Goal: Information Seeking & Learning: Learn about a topic

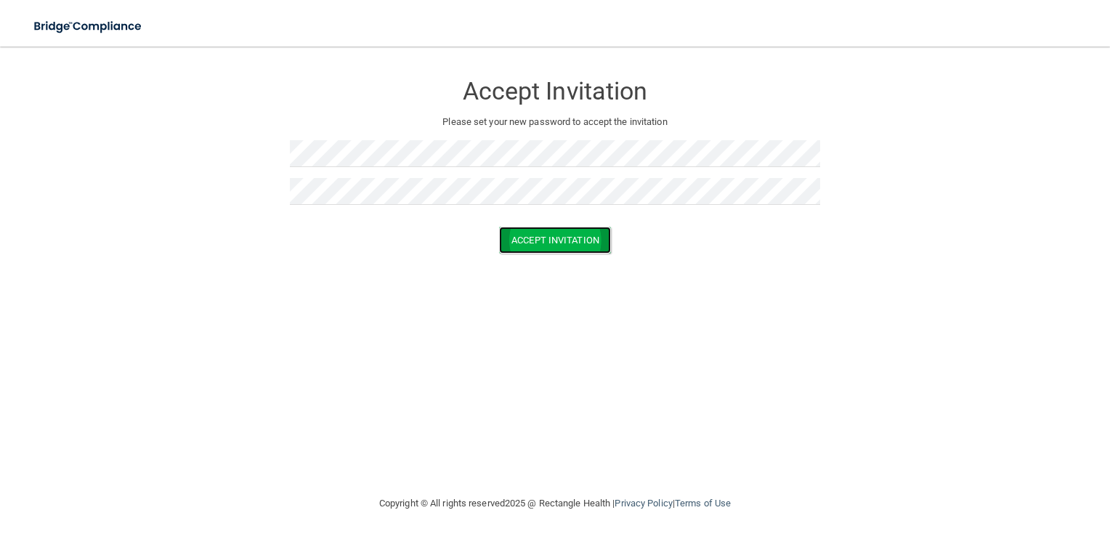
click at [555, 242] on button "Accept Invitation" at bounding box center [555, 240] width 112 height 27
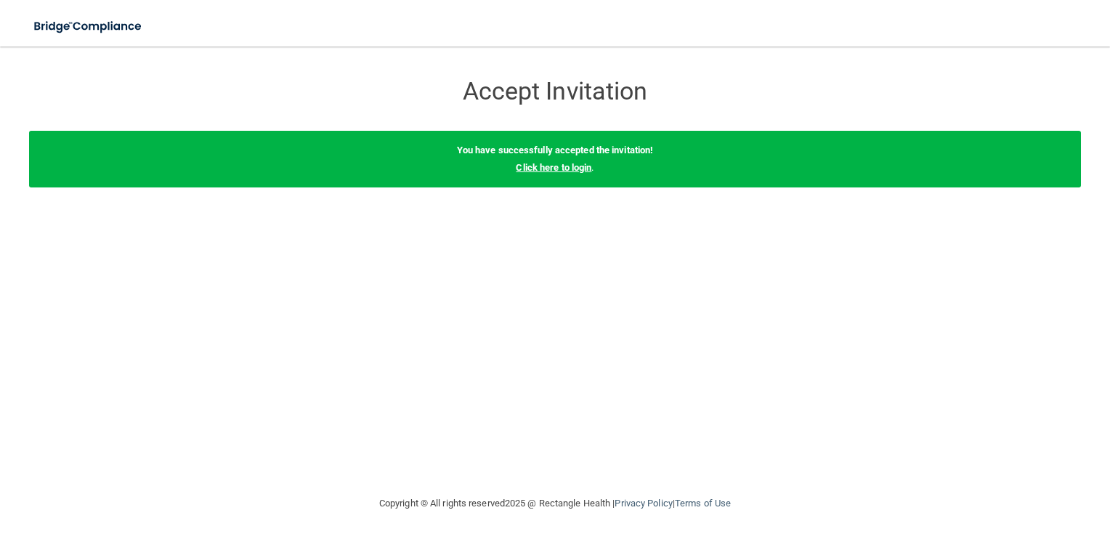
click at [540, 169] on link "Click here to login" at bounding box center [554, 167] width 76 height 11
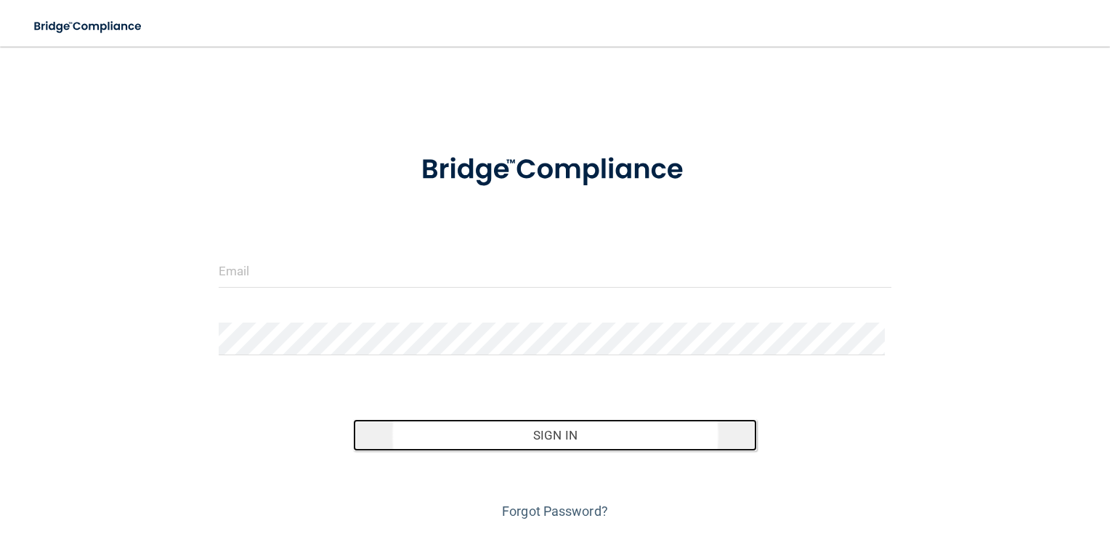
click at [544, 429] on button "Sign In" at bounding box center [555, 435] width 404 height 32
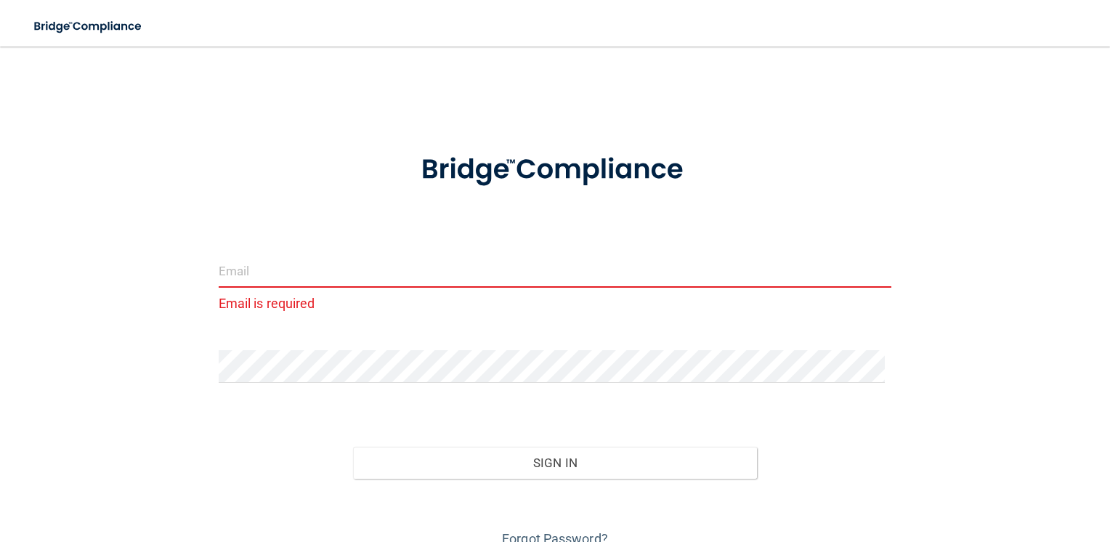
click at [233, 278] on input "email" at bounding box center [556, 271] width 674 height 33
type input "[EMAIL_ADDRESS][DOMAIN_NAME]"
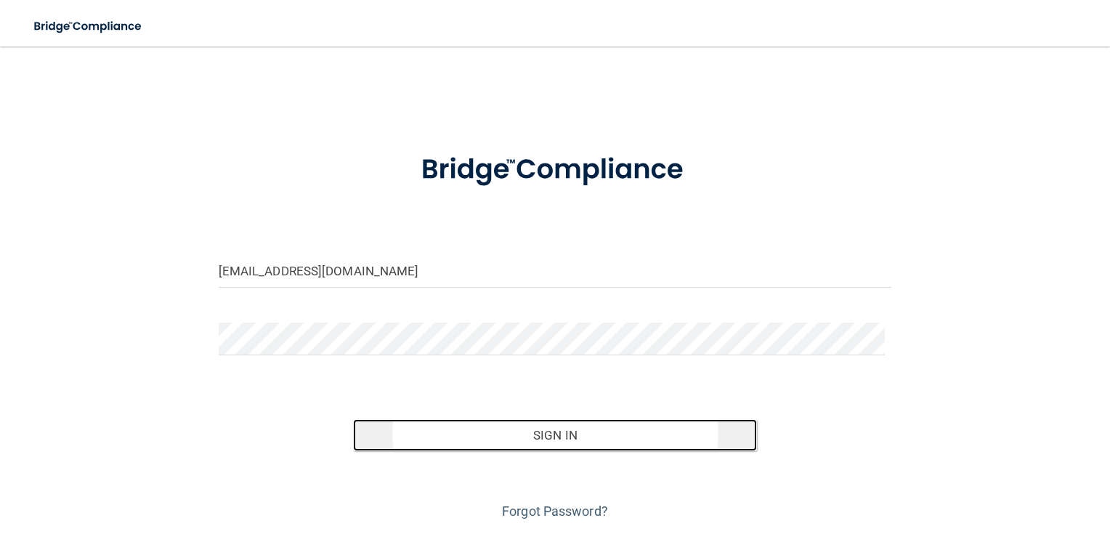
click at [555, 432] on button "Sign In" at bounding box center [555, 435] width 404 height 32
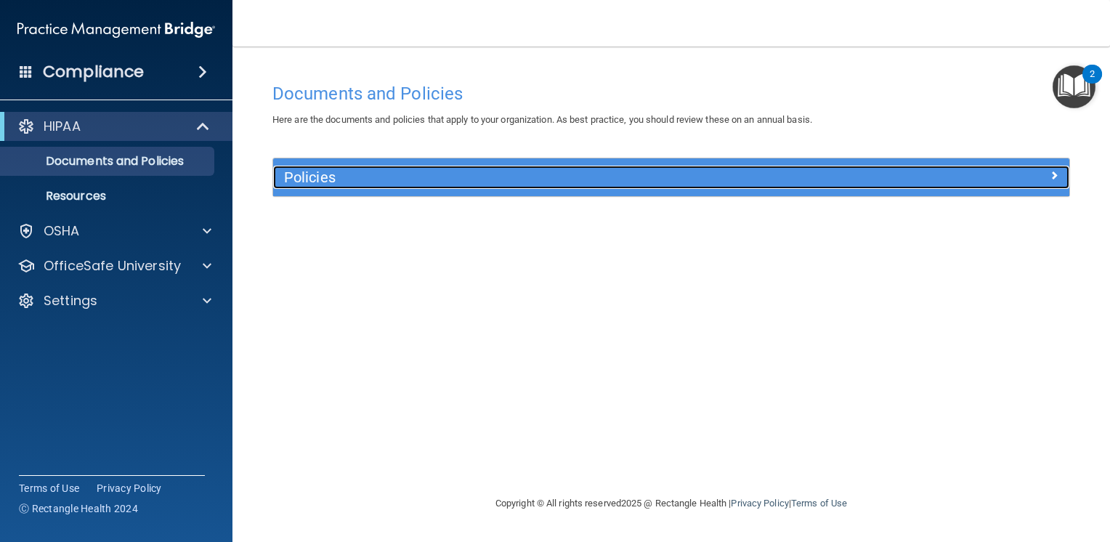
click at [1055, 169] on span at bounding box center [1054, 174] width 9 height 17
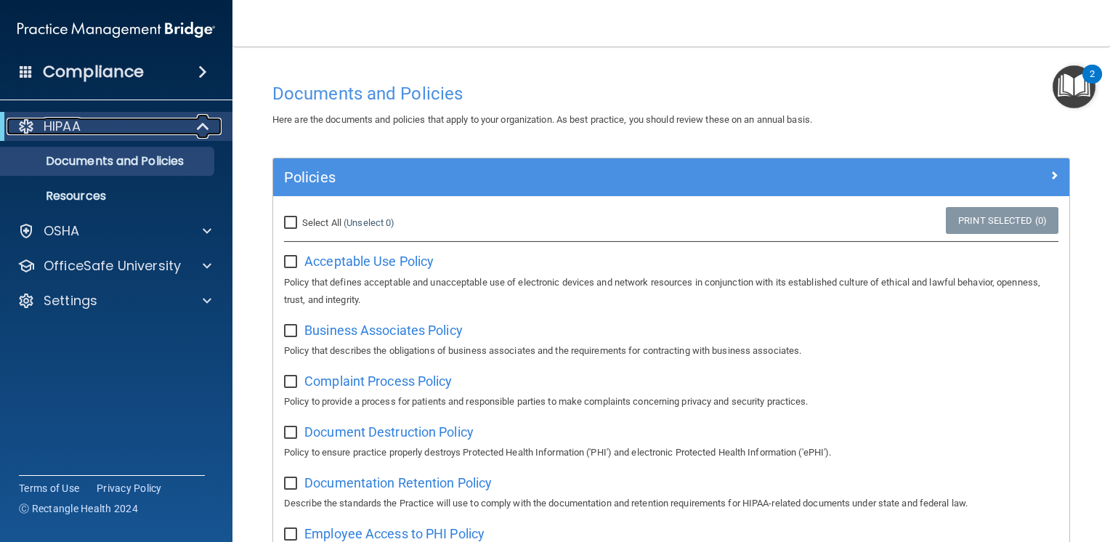
click at [70, 129] on p "HIPAA" at bounding box center [62, 126] width 37 height 17
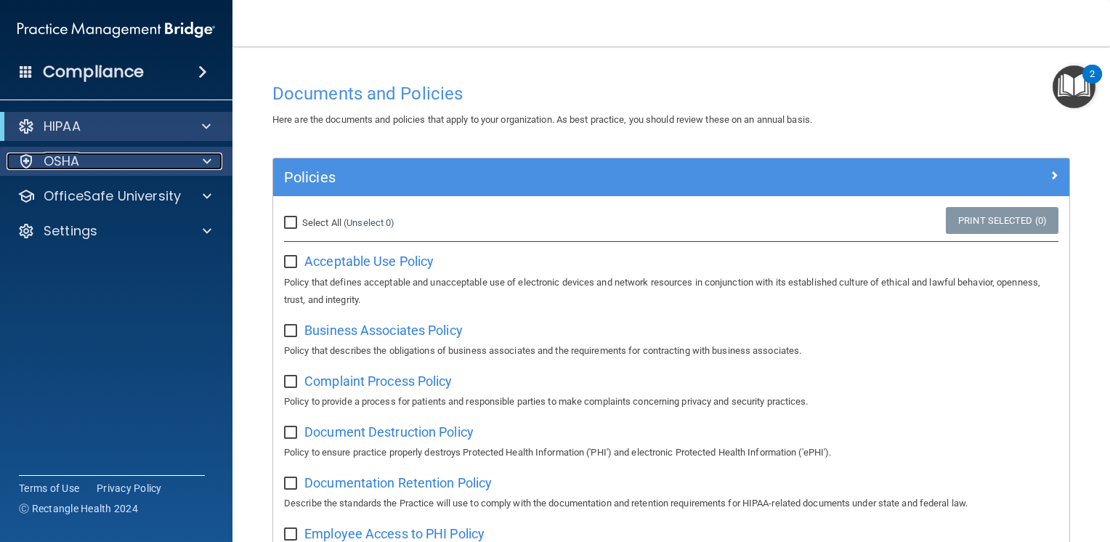
click at [65, 159] on p "OSHA" at bounding box center [62, 161] width 36 height 17
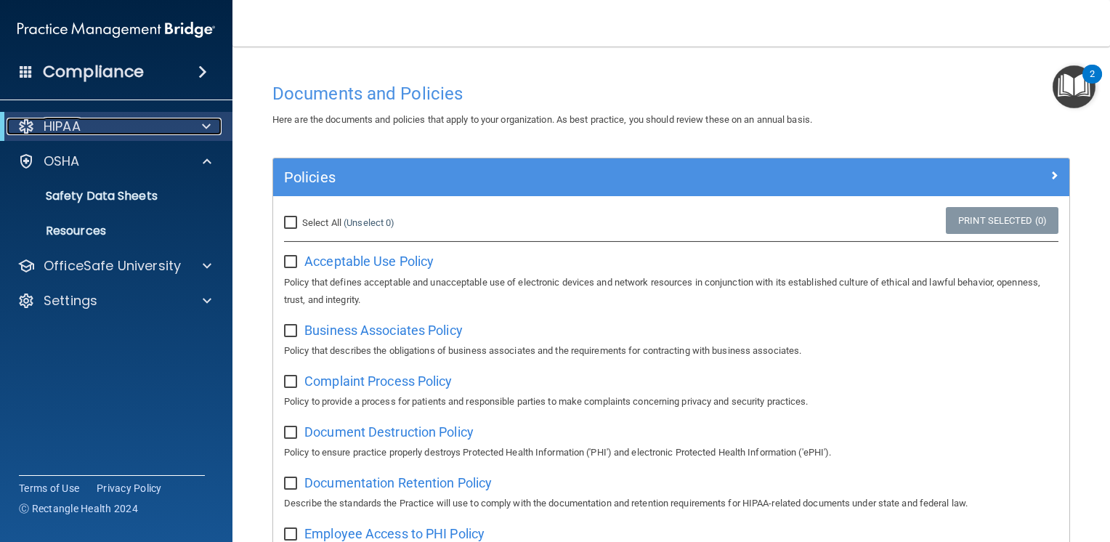
click at [68, 125] on p "HIPAA" at bounding box center [62, 126] width 37 height 17
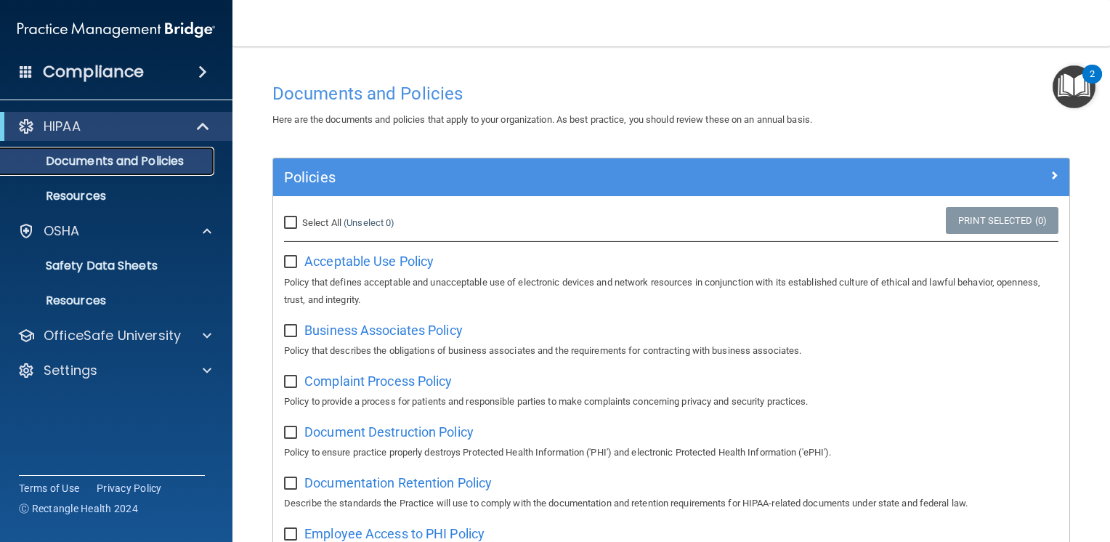
click at [70, 156] on p "Documents and Policies" at bounding box center [108, 161] width 198 height 15
click at [288, 221] on input "Select All (Unselect 0) Unselect All" at bounding box center [292, 223] width 17 height 12
checkbox input "true"
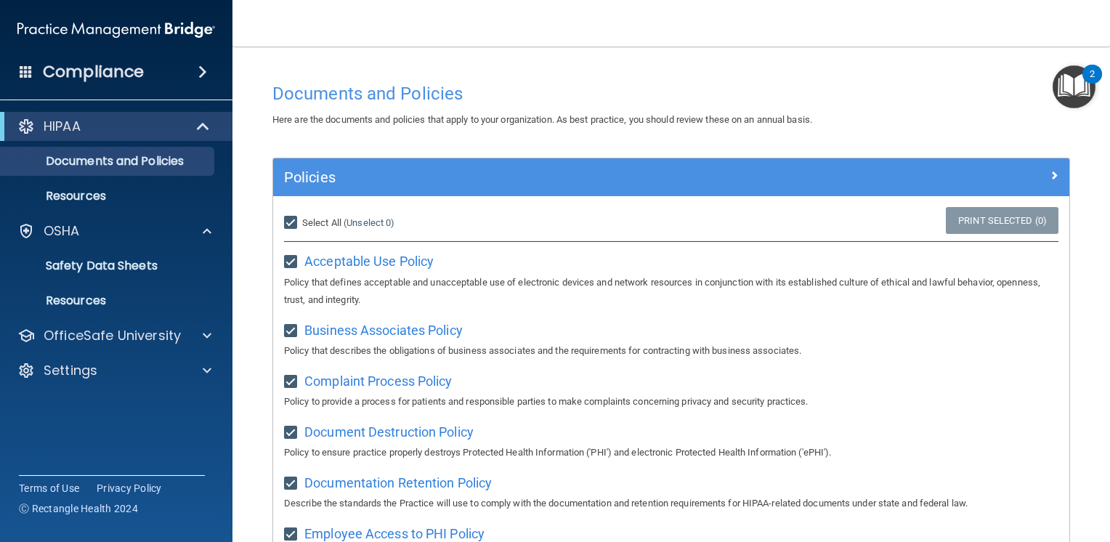
checkbox input "true"
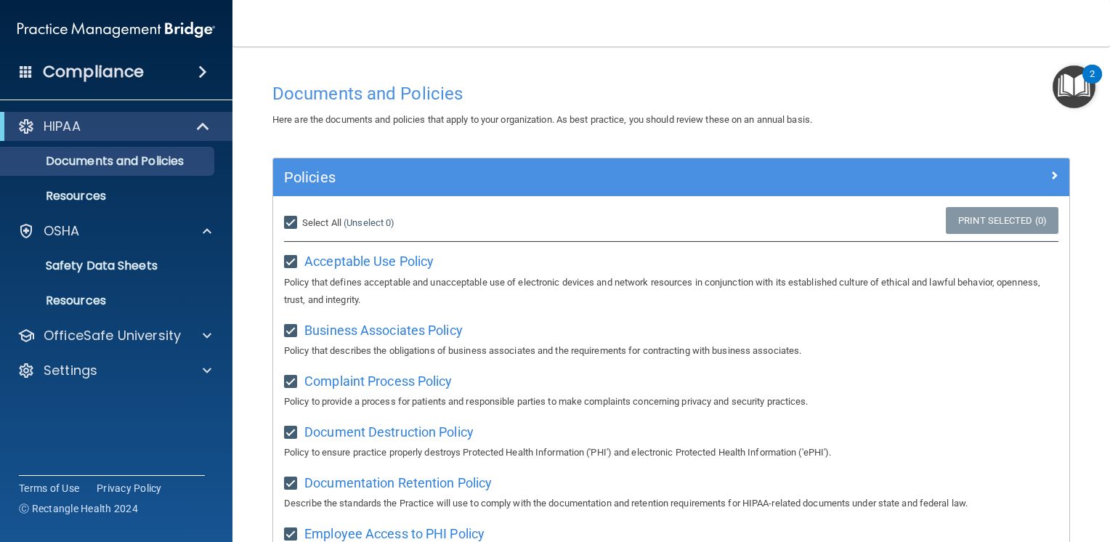
checkbox input "true"
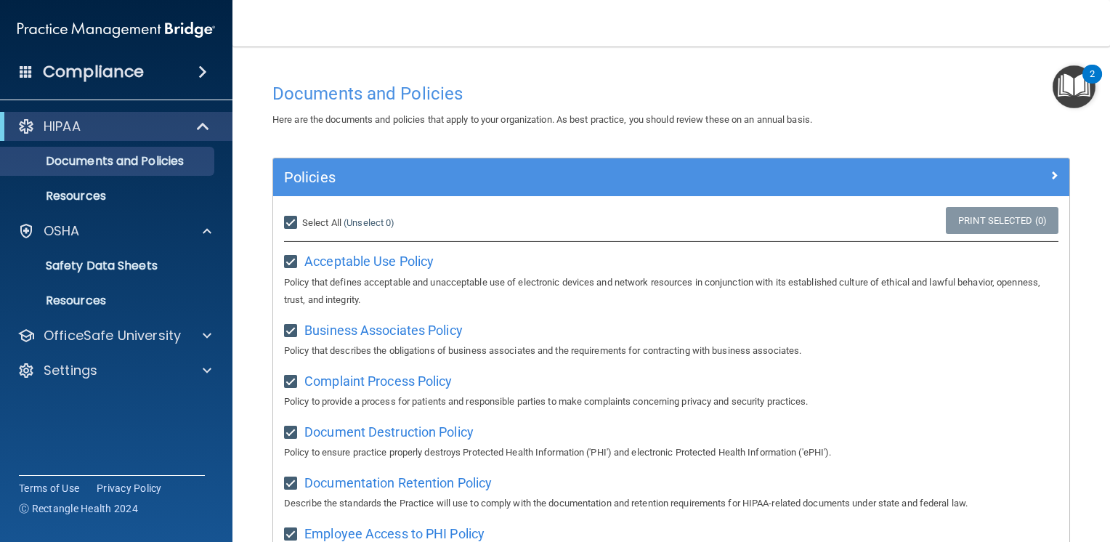
checkbox input "true"
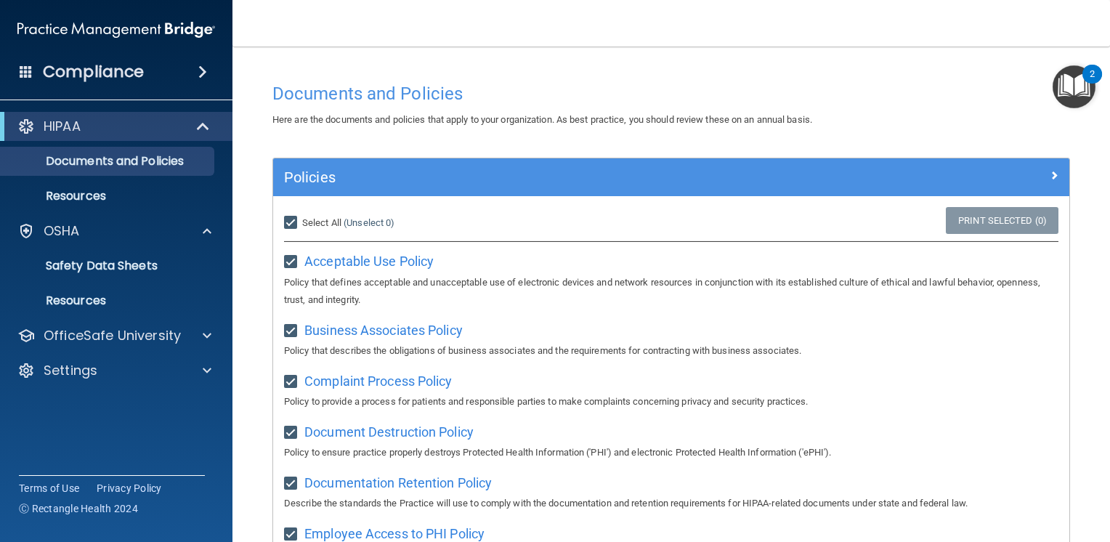
checkbox input "true"
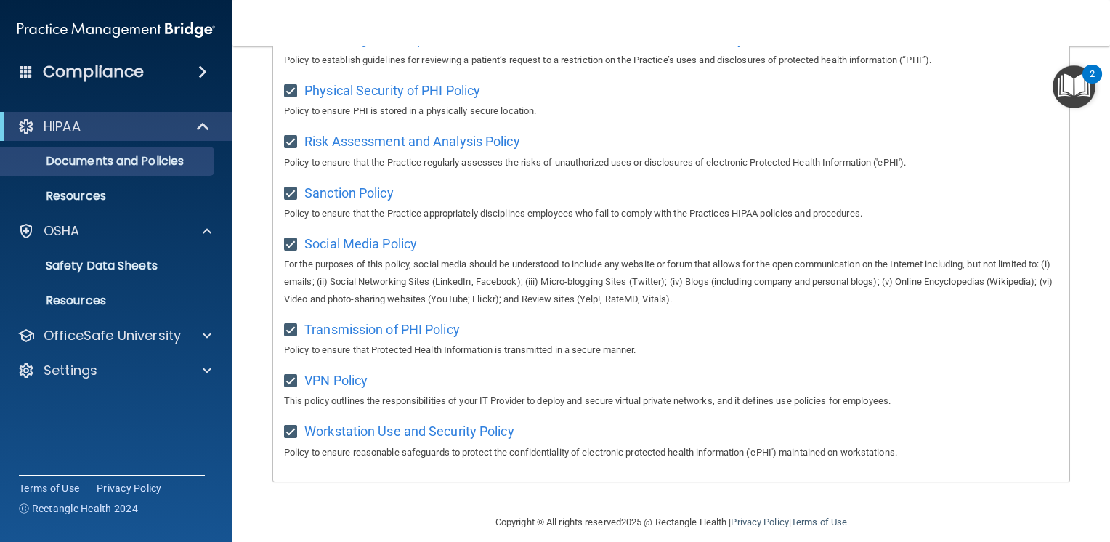
scroll to position [930, 0]
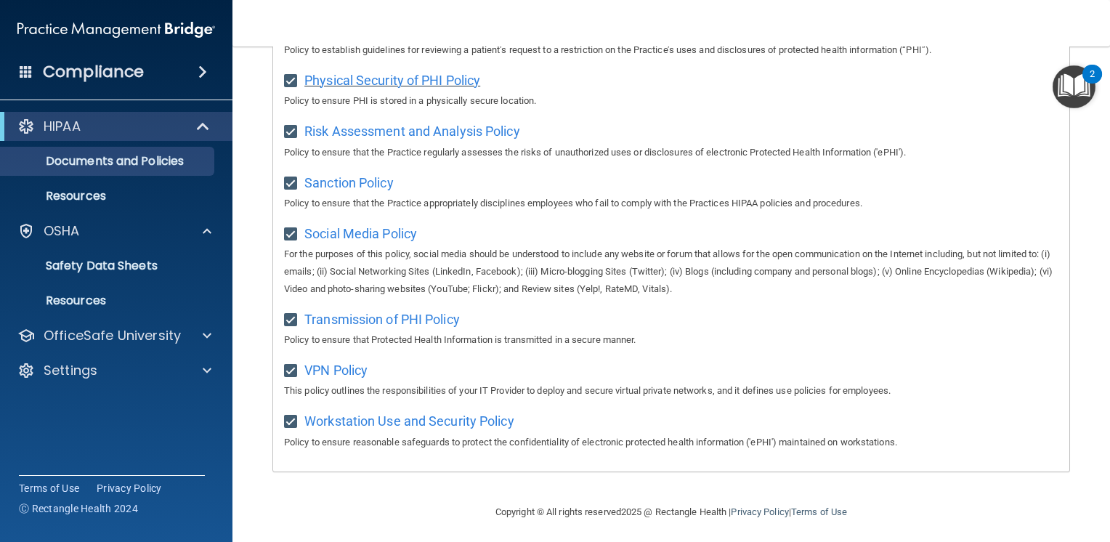
click at [358, 81] on span "Physical Security of PHI Policy" at bounding box center [392, 80] width 176 height 15
click at [387, 139] on span "Risk Assessment and Analysis Policy" at bounding box center [412, 131] width 216 height 15
click at [376, 190] on span "Sanction Policy" at bounding box center [348, 182] width 89 height 15
click at [384, 238] on span "Social Media Policy" at bounding box center [360, 233] width 113 height 15
click at [370, 323] on span "Transmission of PHI Policy" at bounding box center [381, 319] width 155 height 15
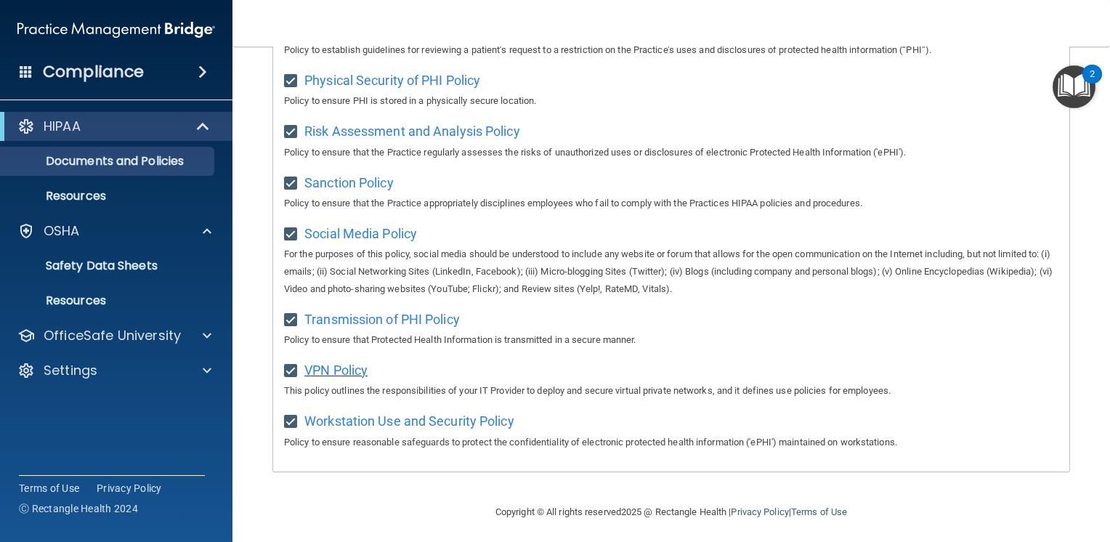
click at [320, 378] on span "VPN Policy" at bounding box center [335, 370] width 63 height 15
click at [337, 427] on span "Workstation Use and Security Policy" at bounding box center [409, 420] width 210 height 15
click at [102, 331] on p "OfficeSafe University" at bounding box center [112, 335] width 137 height 17
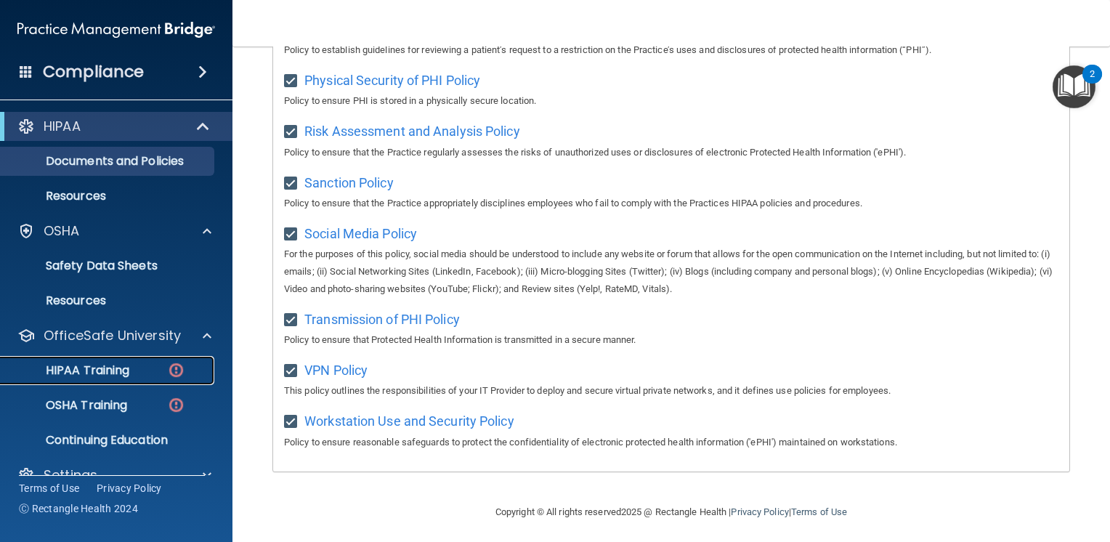
click at [110, 368] on p "HIPAA Training" at bounding box center [69, 370] width 120 height 15
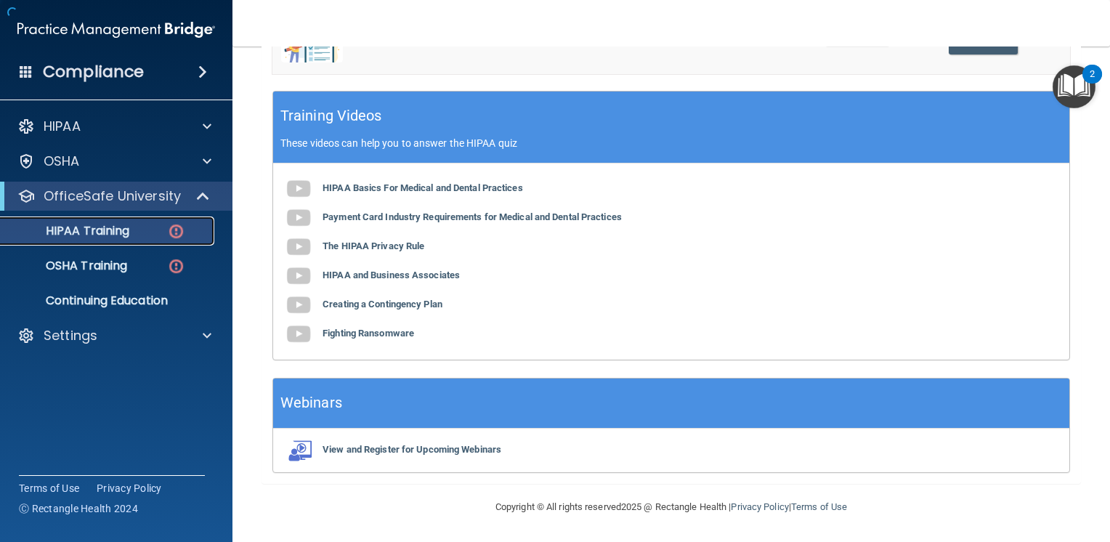
scroll to position [484, 0]
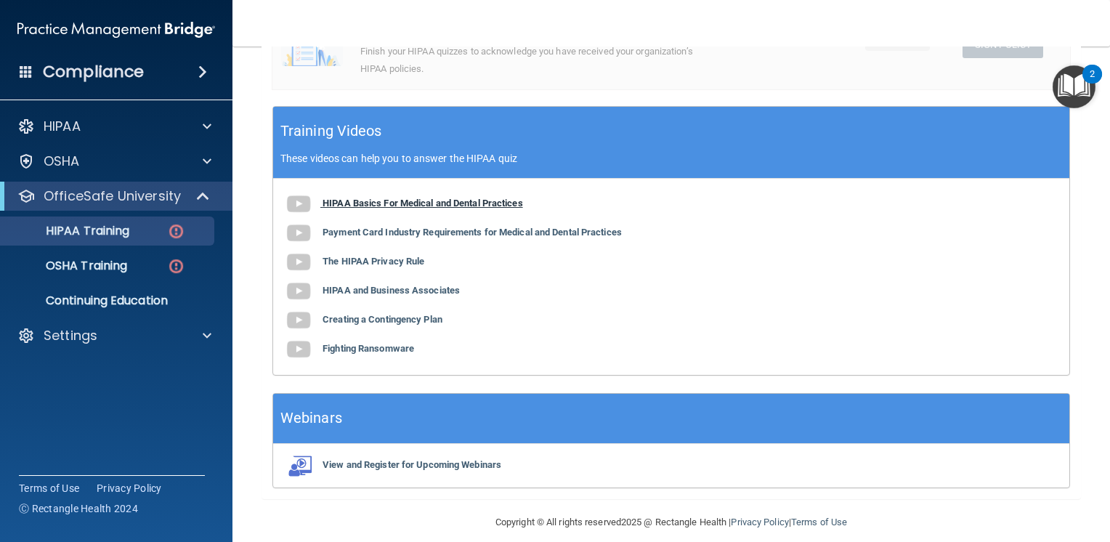
click at [366, 202] on b "HIPAA Basics For Medical and Dental Practices" at bounding box center [423, 203] width 201 height 11
click at [99, 266] on p "OSHA Training" at bounding box center [68, 266] width 118 height 15
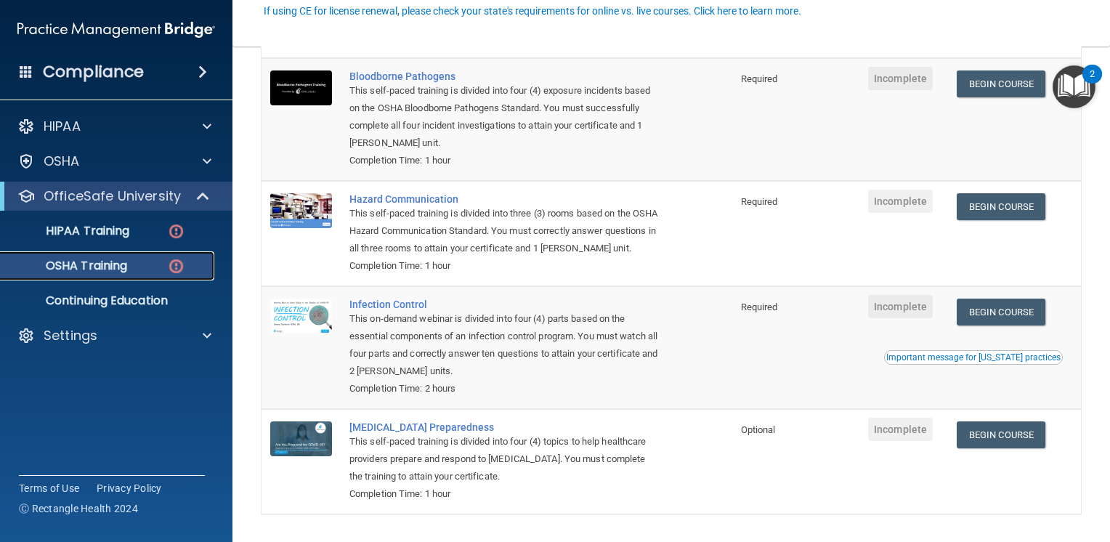
scroll to position [212, 0]
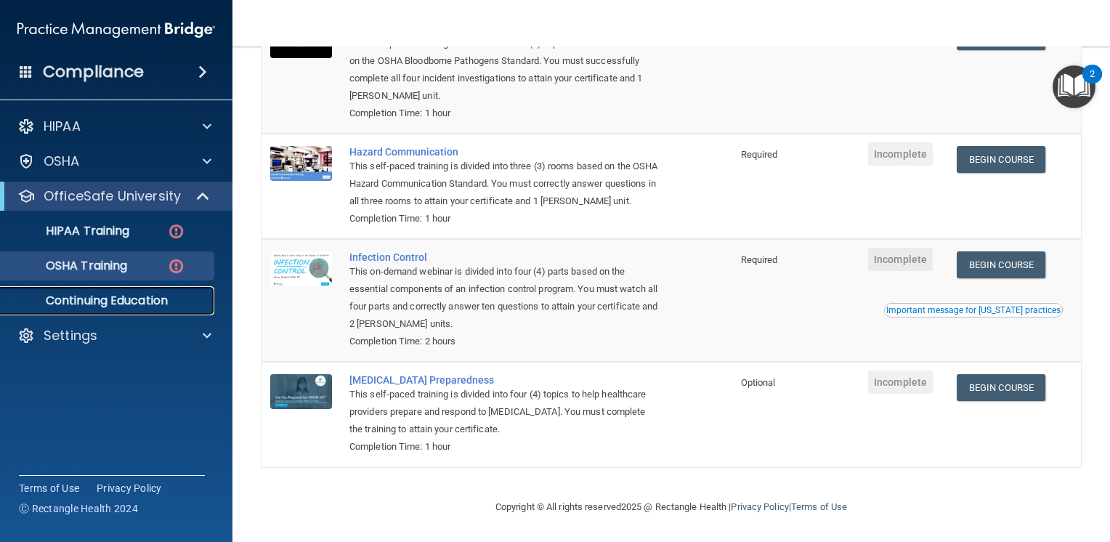
click at [150, 304] on p "Continuing Education" at bounding box center [108, 301] width 198 height 15
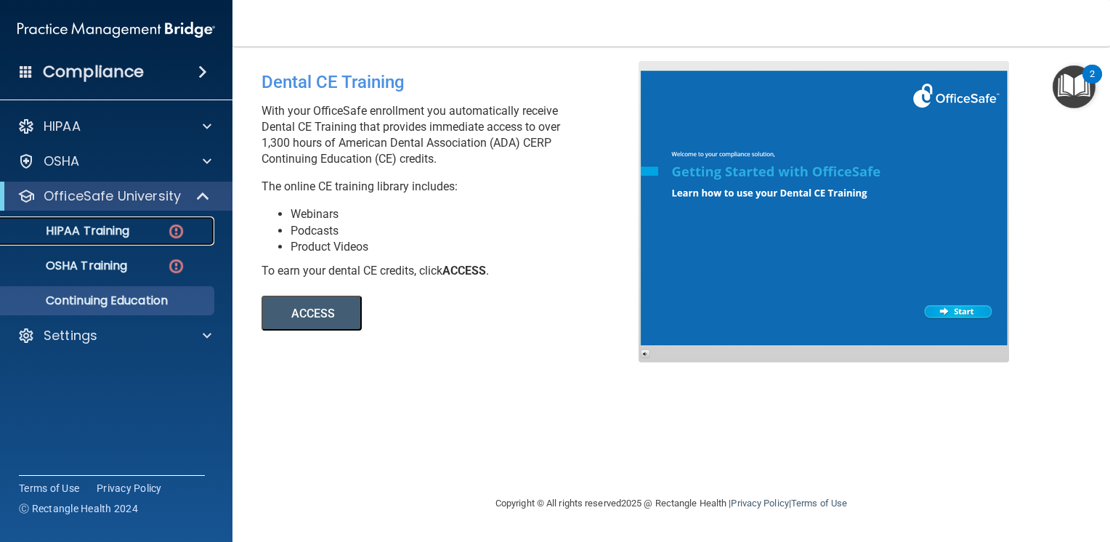
click at [87, 233] on p "HIPAA Training" at bounding box center [69, 231] width 120 height 15
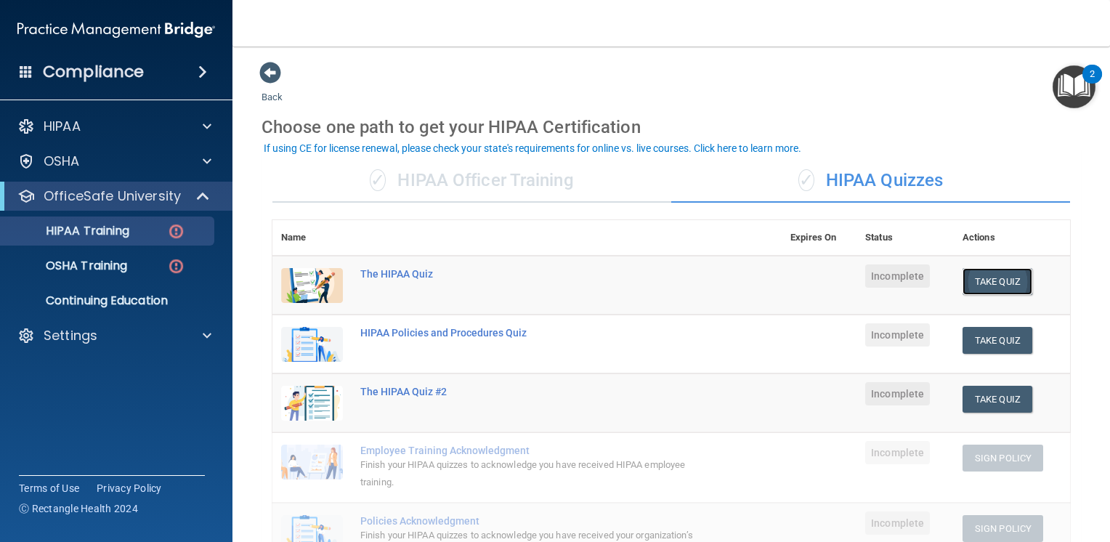
click at [983, 275] on button "Take Quiz" at bounding box center [998, 281] width 70 height 27
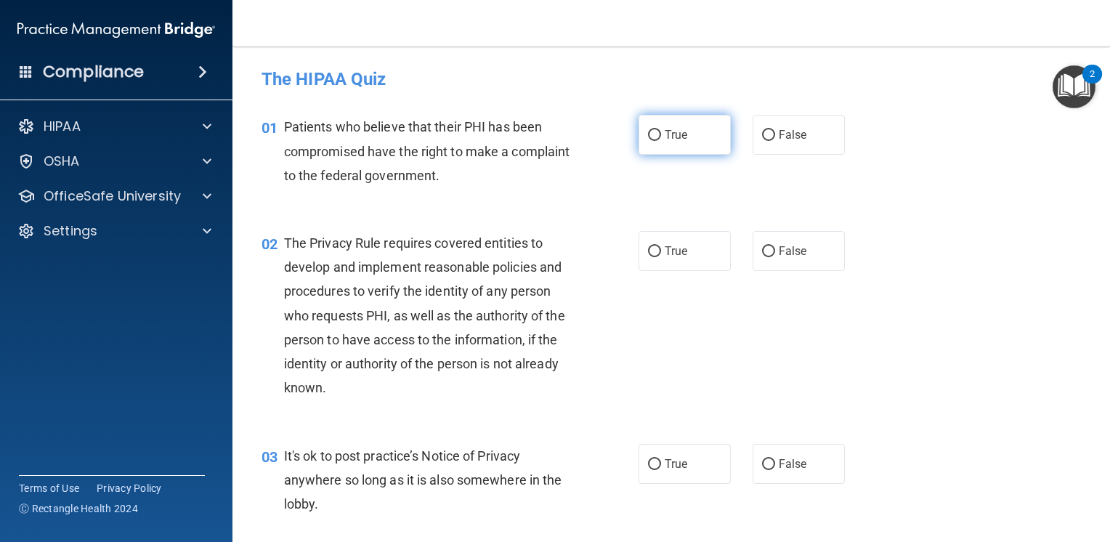
click at [648, 138] on input "True" at bounding box center [654, 135] width 13 height 11
radio input "true"
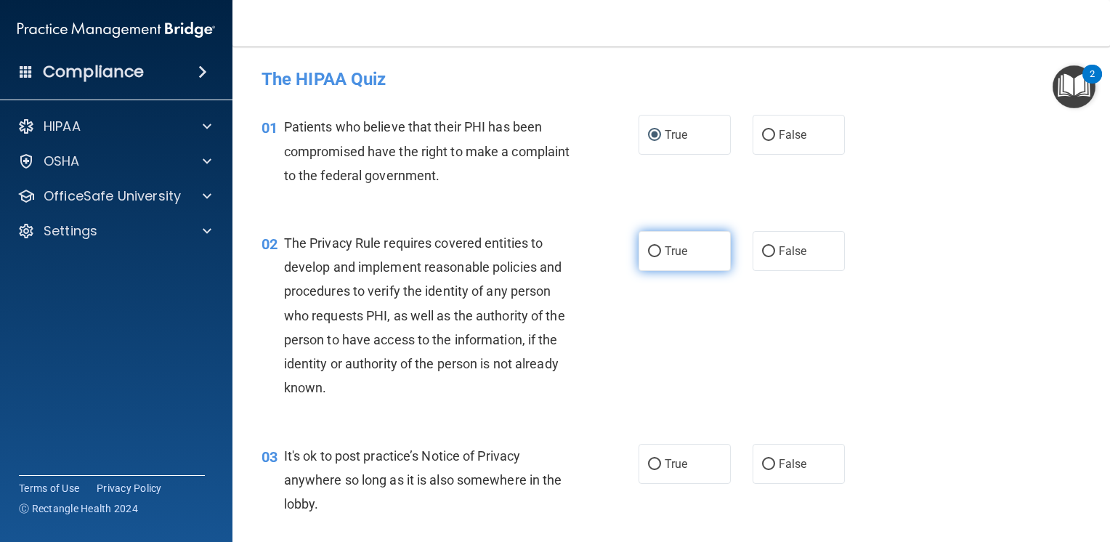
click at [648, 251] on input "True" at bounding box center [654, 251] width 13 height 11
radio input "true"
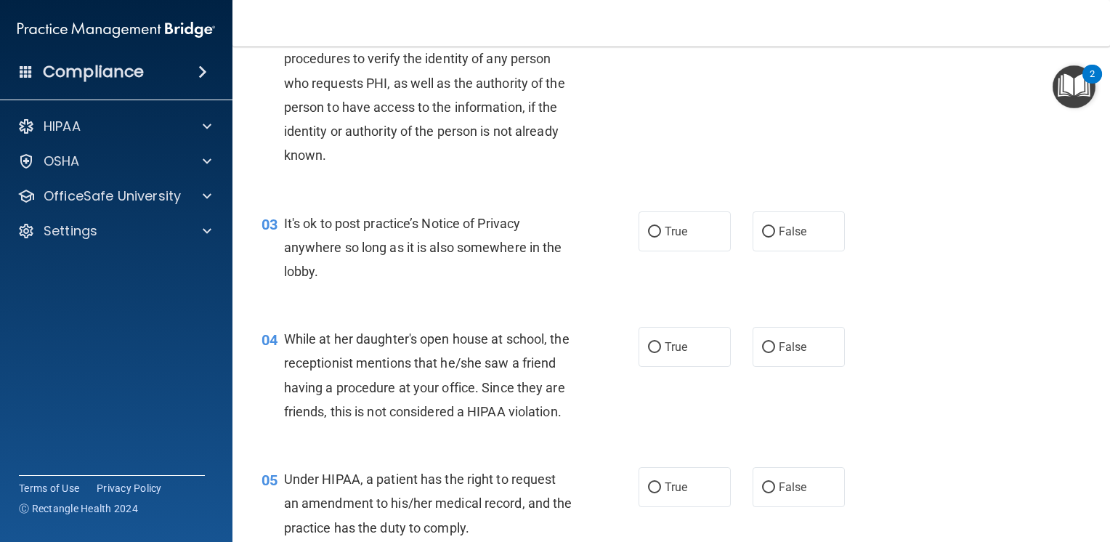
scroll to position [349, 0]
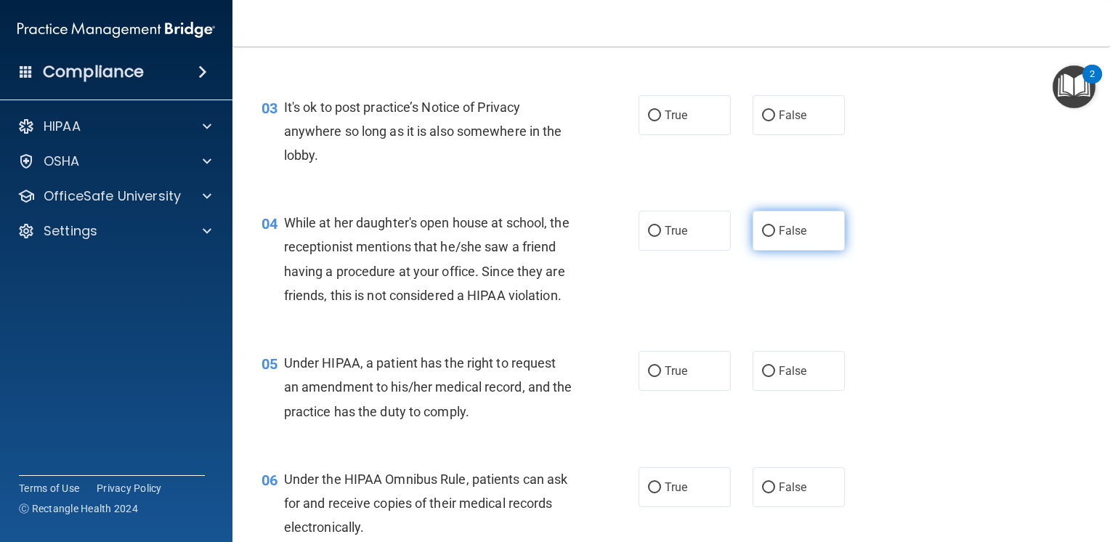
click at [762, 233] on input "False" at bounding box center [768, 231] width 13 height 11
radio input "true"
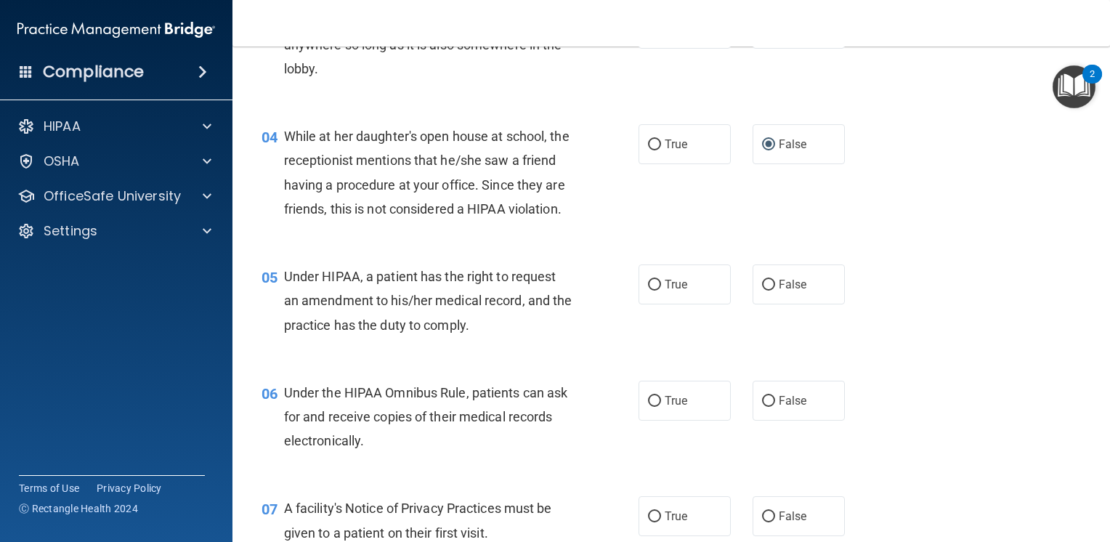
scroll to position [465, 0]
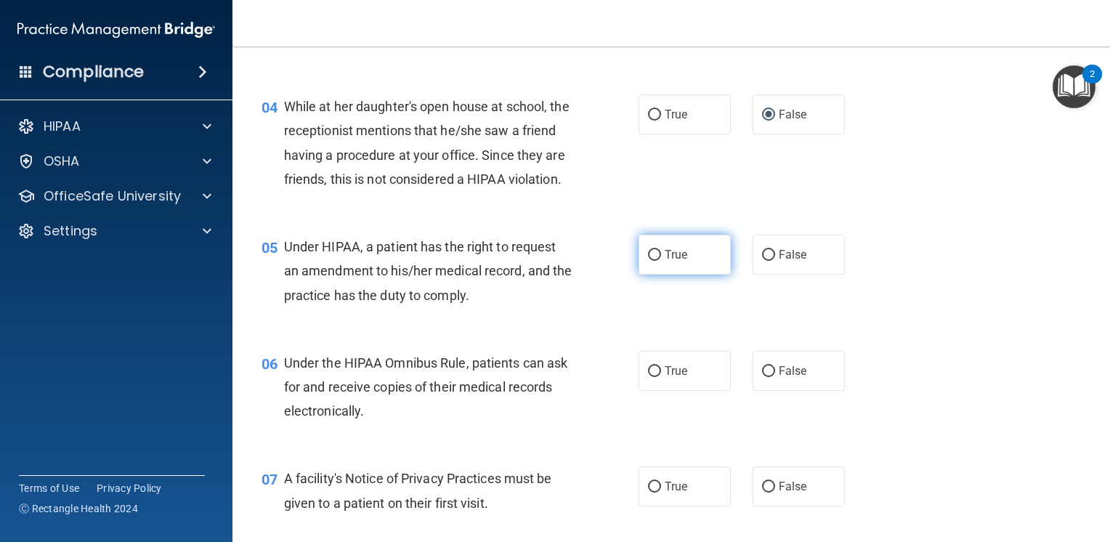
click at [648, 261] on input "True" at bounding box center [654, 255] width 13 height 11
radio input "true"
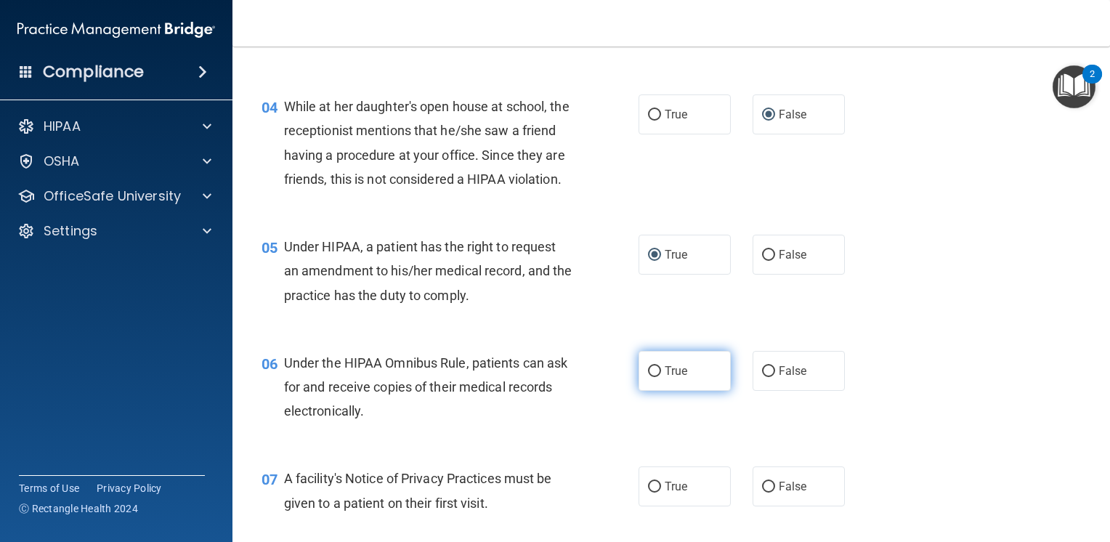
click at [648, 377] on input "True" at bounding box center [654, 371] width 13 height 11
radio input "true"
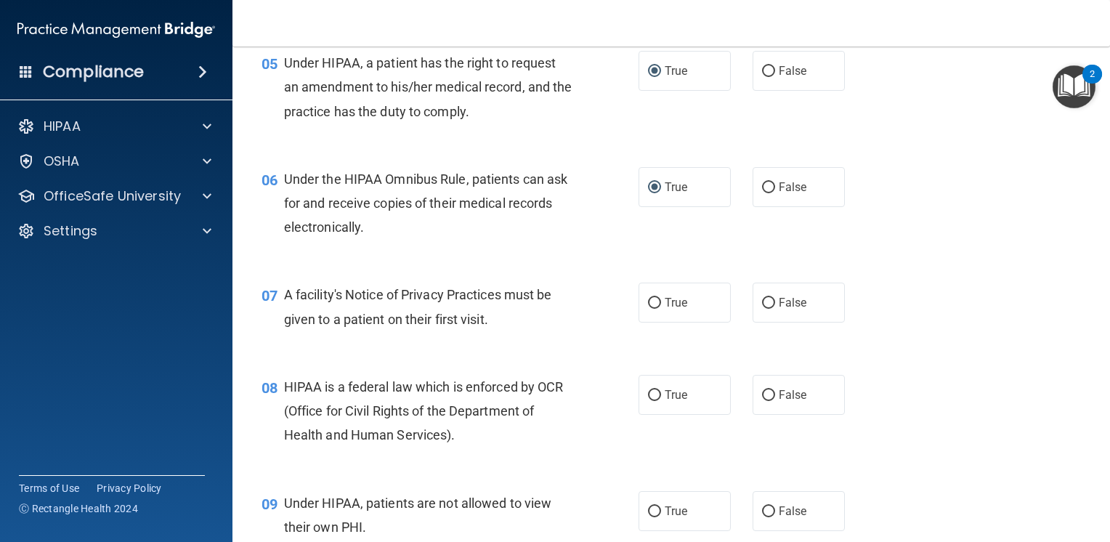
scroll to position [687, 0]
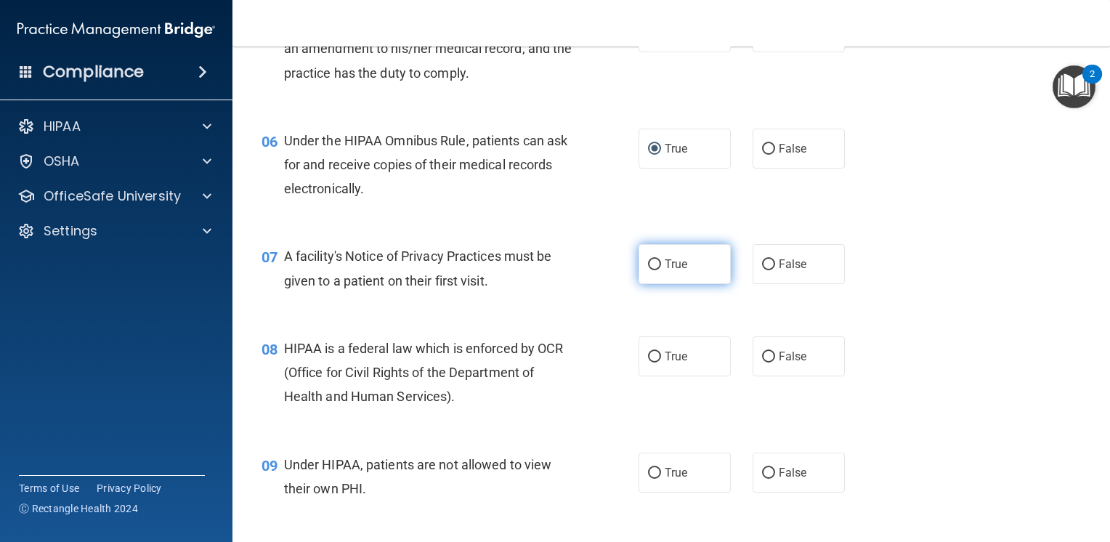
click at [648, 270] on input "True" at bounding box center [654, 264] width 13 height 11
radio input "true"
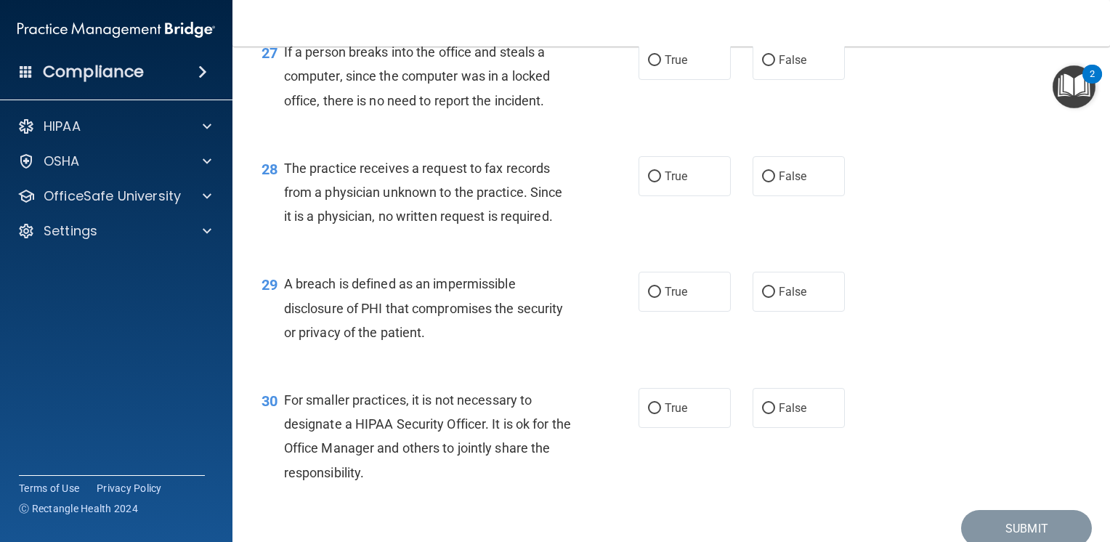
scroll to position [3467, 0]
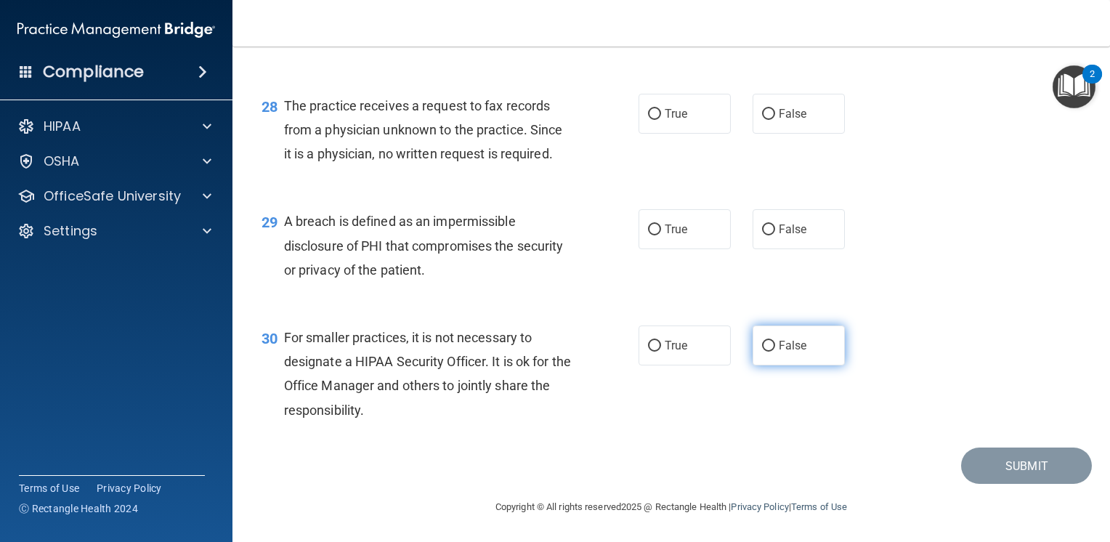
click at [762, 343] on input "False" at bounding box center [768, 346] width 13 height 11
radio input "true"
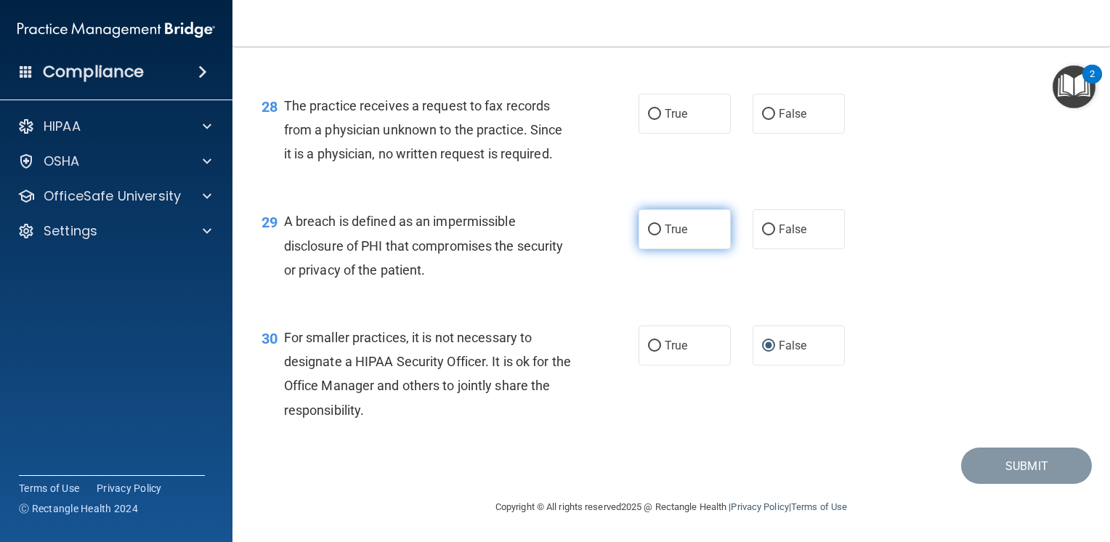
click at [648, 228] on input "True" at bounding box center [654, 230] width 13 height 11
radio input "true"
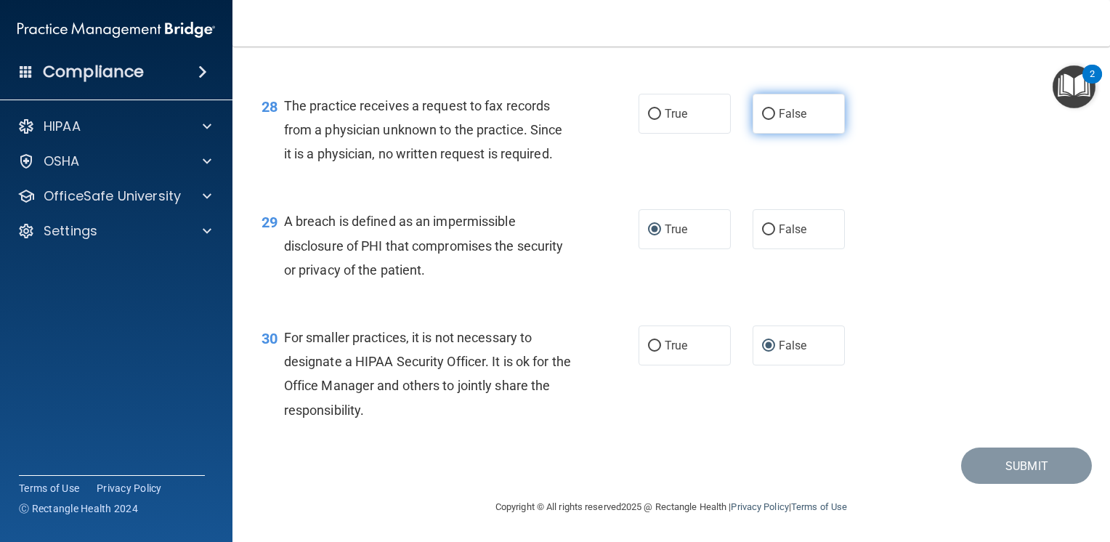
click at [762, 112] on input "False" at bounding box center [768, 114] width 13 height 11
radio input "true"
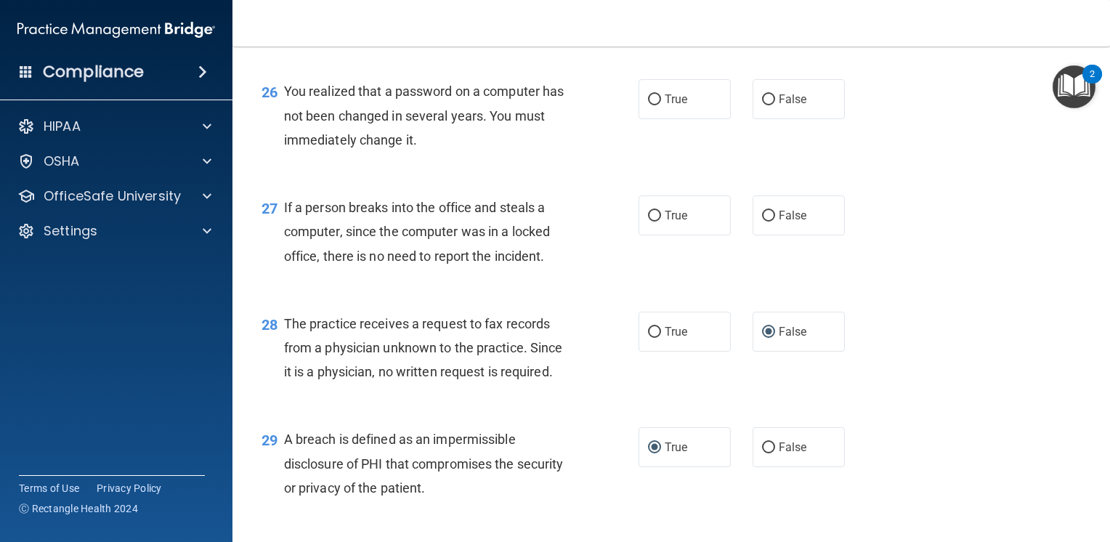
scroll to position [3187, 0]
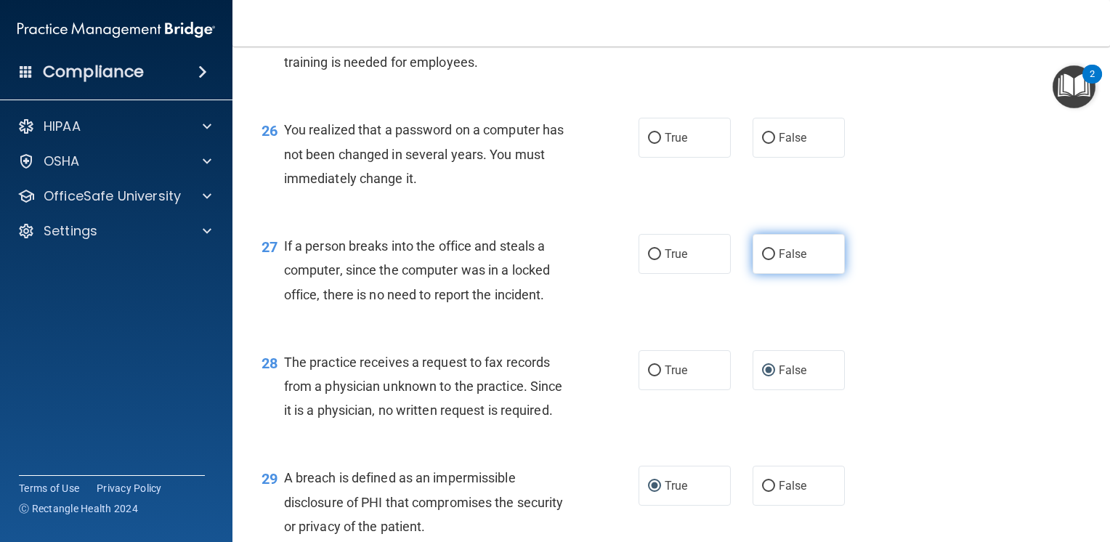
click at [762, 260] on input "False" at bounding box center [768, 254] width 13 height 11
radio input "true"
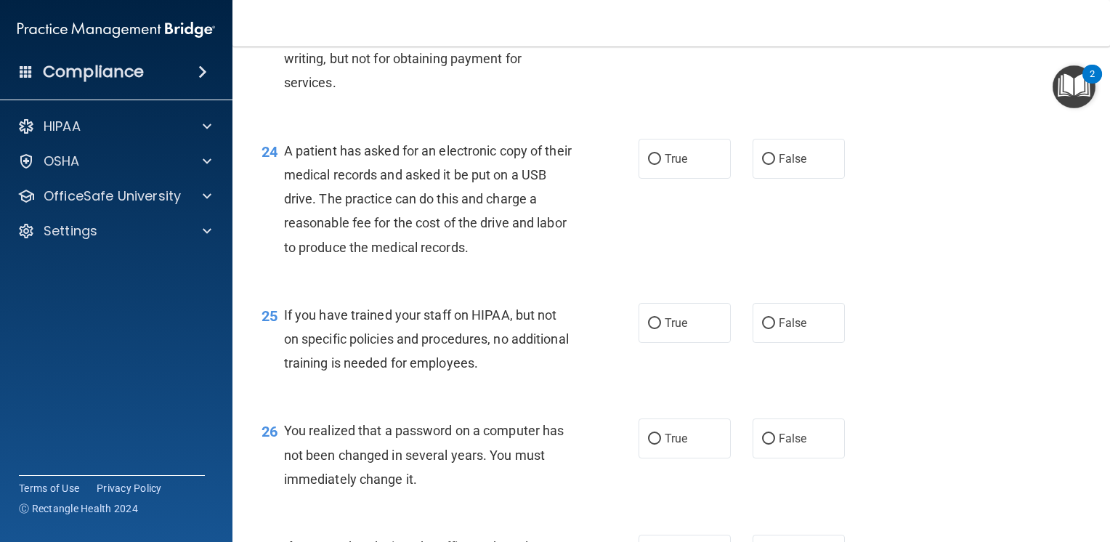
scroll to position [2847, 0]
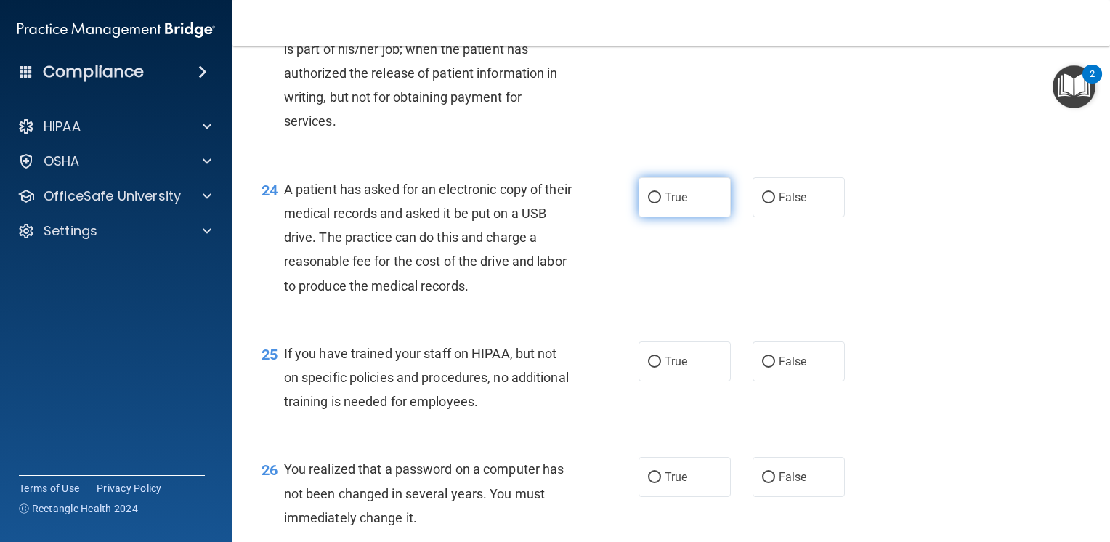
click at [650, 203] on input "True" at bounding box center [654, 198] width 13 height 11
radio input "true"
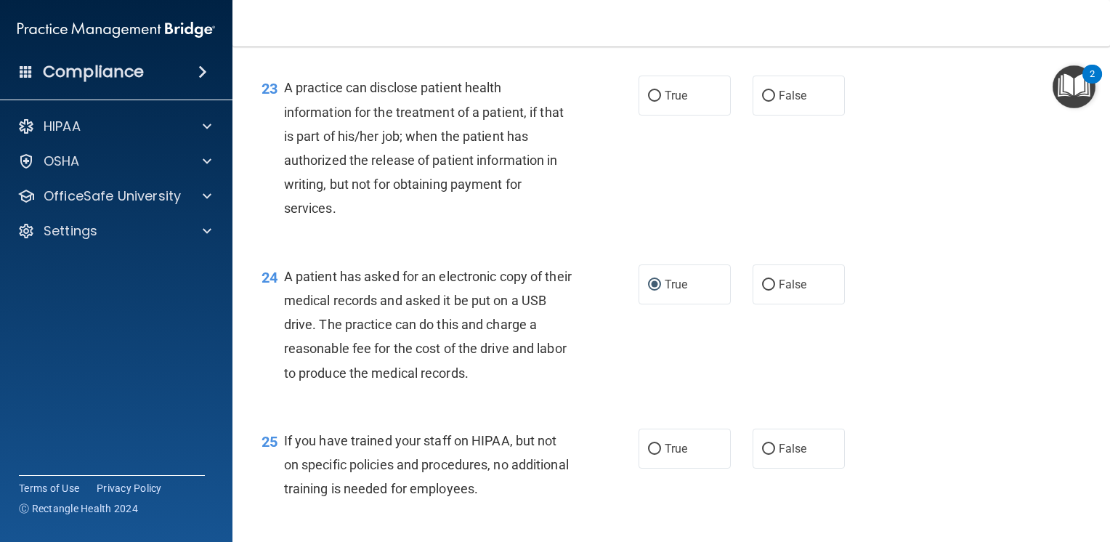
scroll to position [2703, 0]
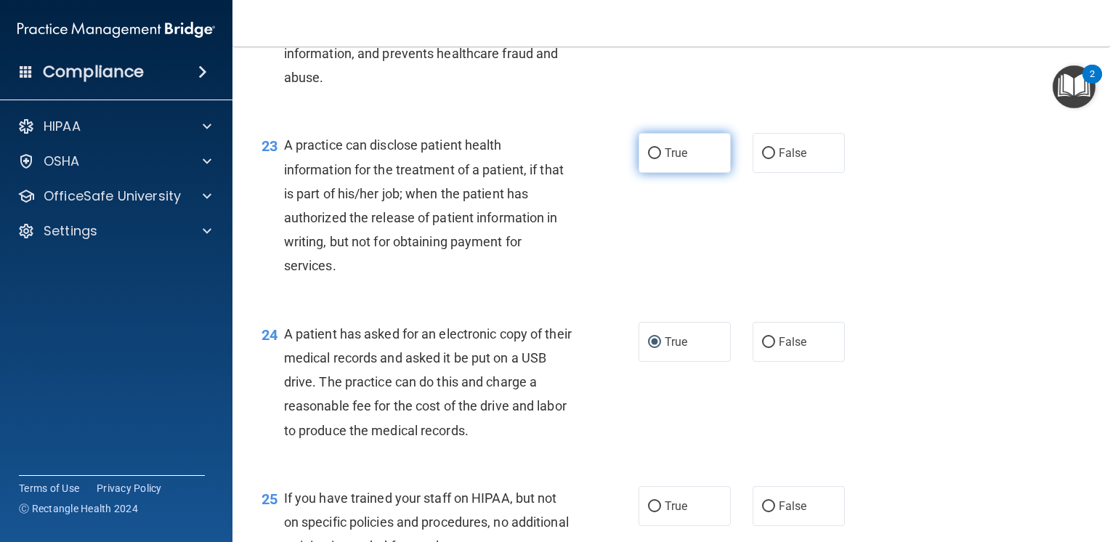
click at [648, 159] on input "True" at bounding box center [654, 153] width 13 height 11
radio input "true"
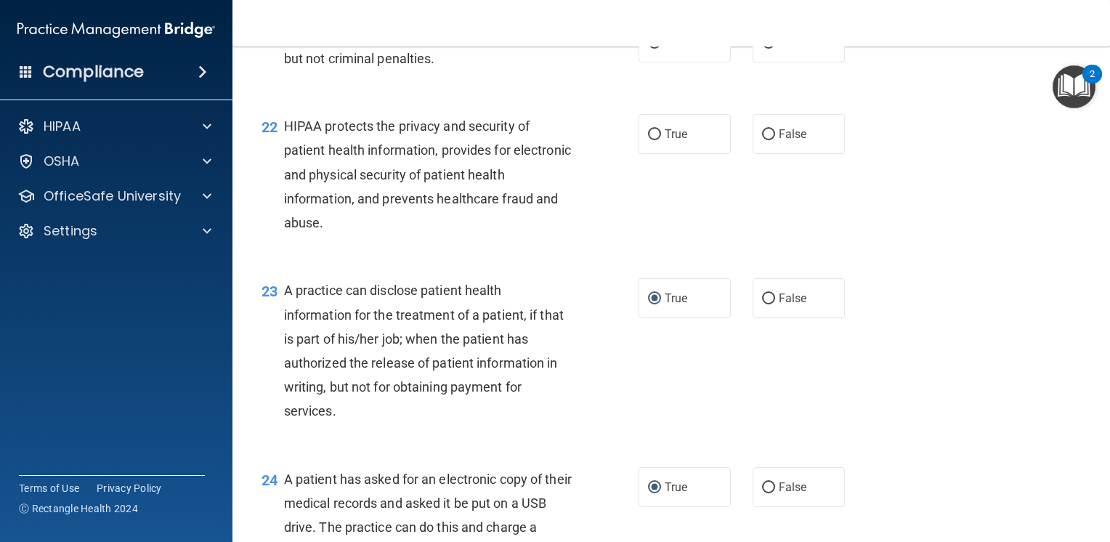
scroll to position [2508, 0]
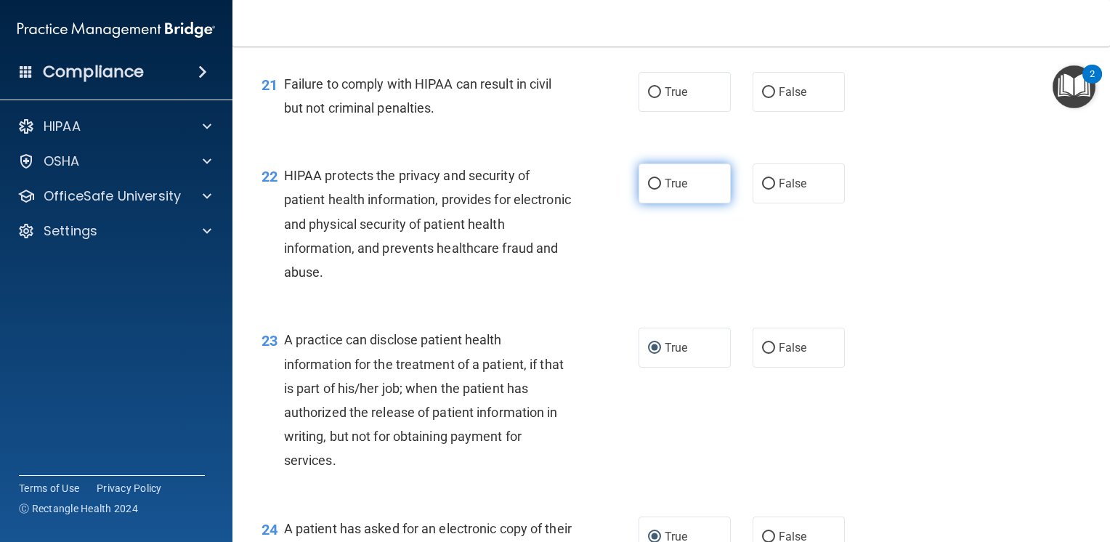
click at [648, 190] on input "True" at bounding box center [654, 184] width 13 height 11
radio input "true"
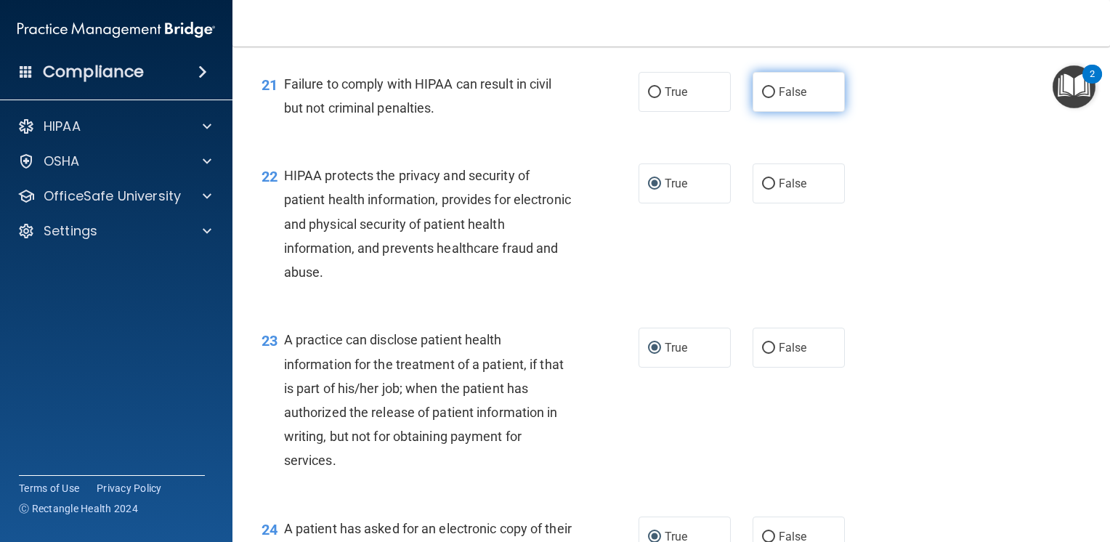
click at [764, 98] on input "False" at bounding box center [768, 92] width 13 height 11
radio input "true"
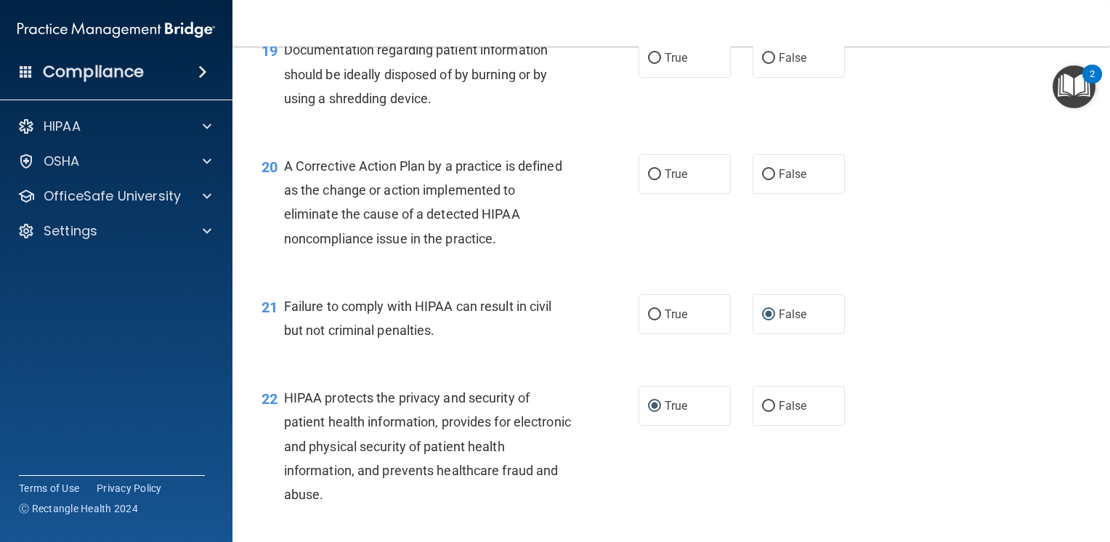
scroll to position [2238, 0]
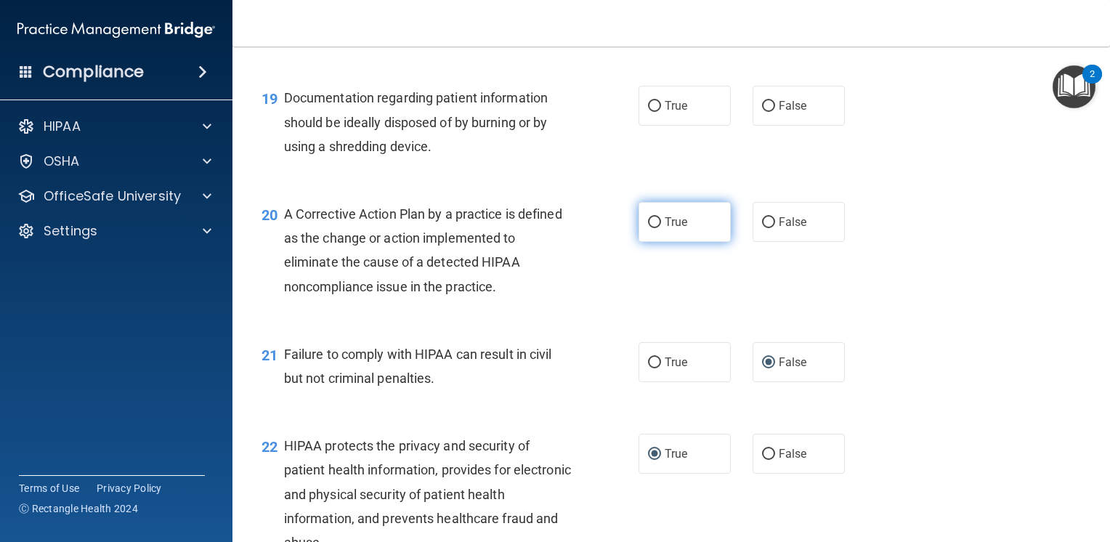
click at [648, 228] on input "True" at bounding box center [654, 222] width 13 height 11
radio input "true"
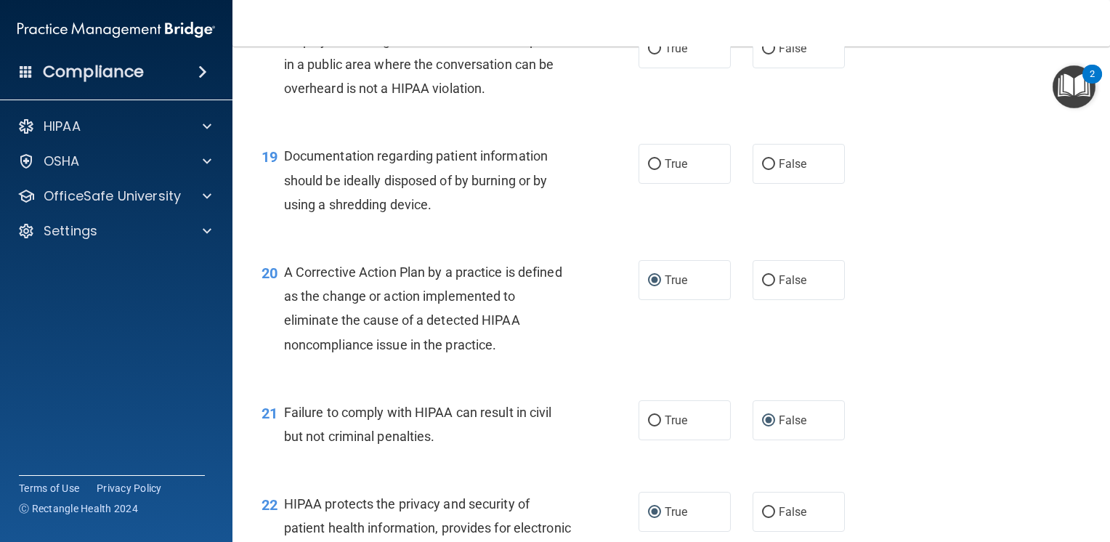
scroll to position [2151, 0]
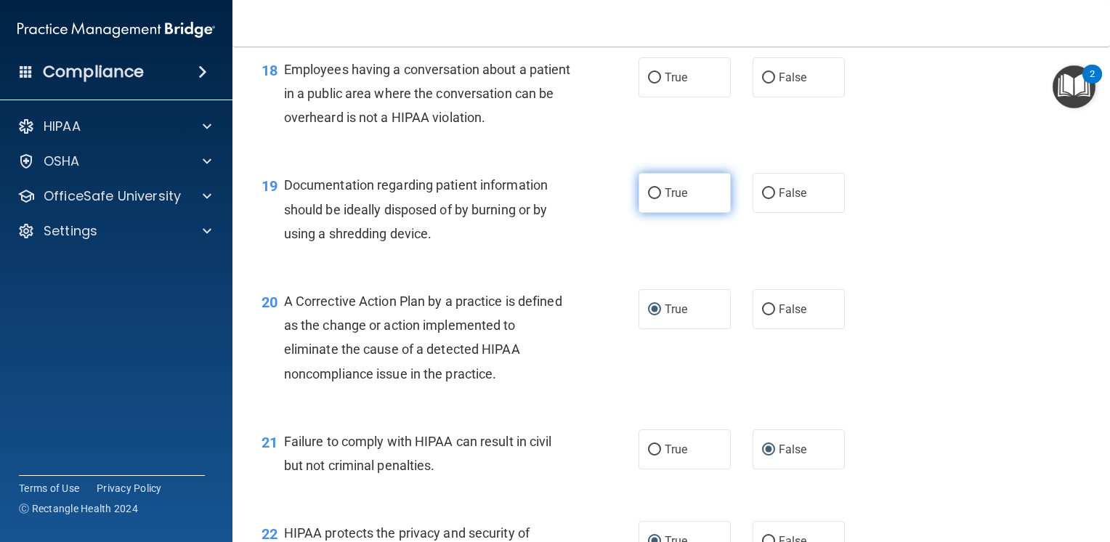
click at [648, 199] on input "True" at bounding box center [654, 193] width 13 height 11
radio input "true"
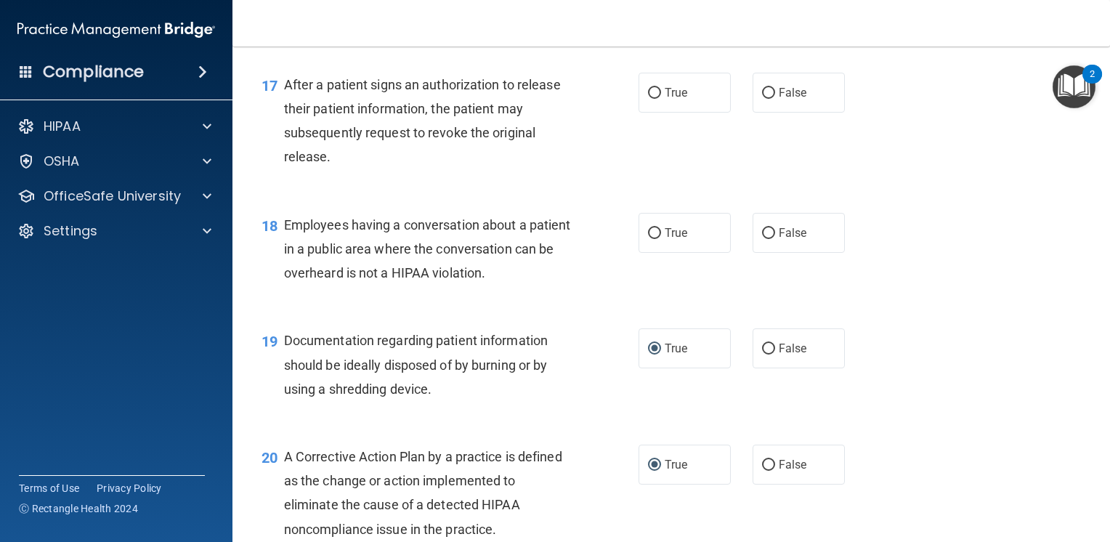
scroll to position [1927, 0]
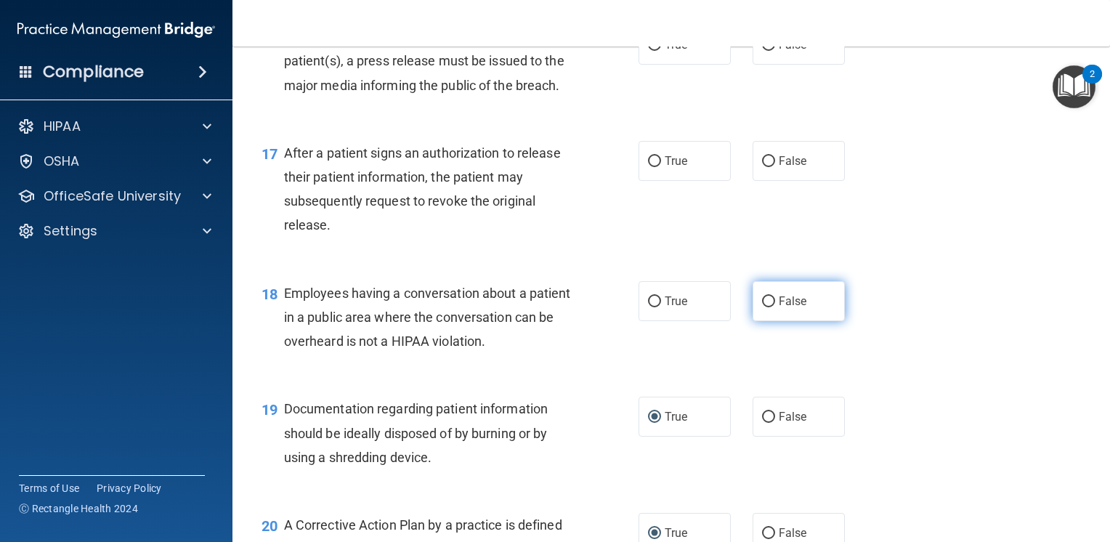
click at [762, 307] on input "False" at bounding box center [768, 301] width 13 height 11
radio input "true"
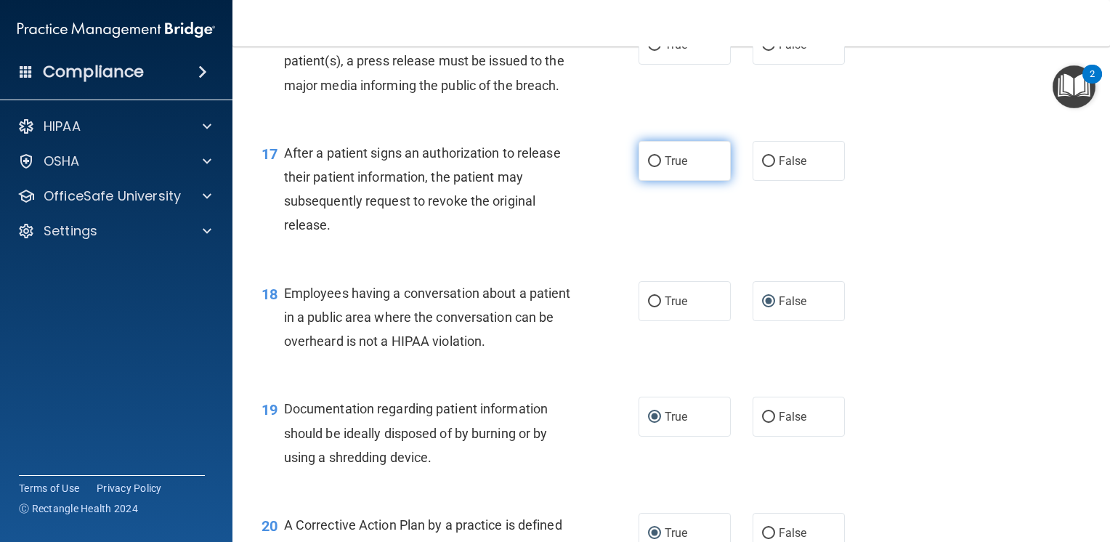
click at [648, 167] on input "True" at bounding box center [654, 161] width 13 height 11
radio input "true"
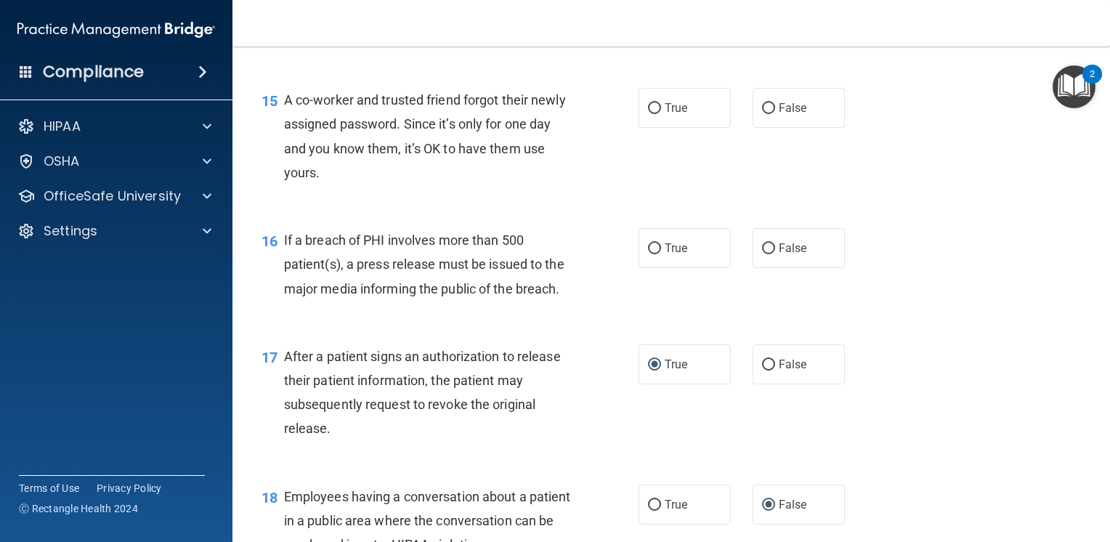
scroll to position [1705, 0]
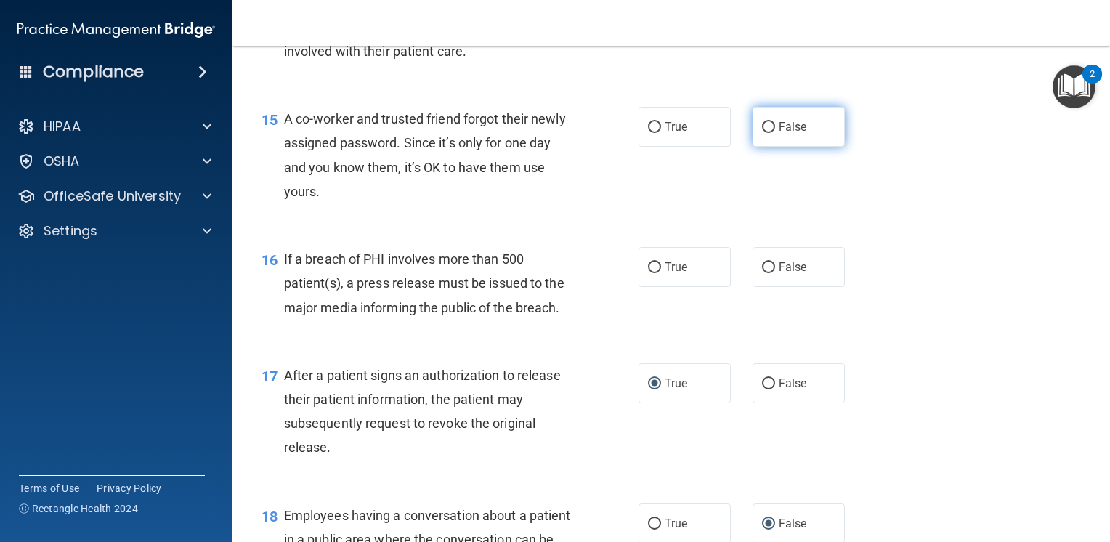
click at [762, 133] on input "False" at bounding box center [768, 127] width 13 height 11
radio input "true"
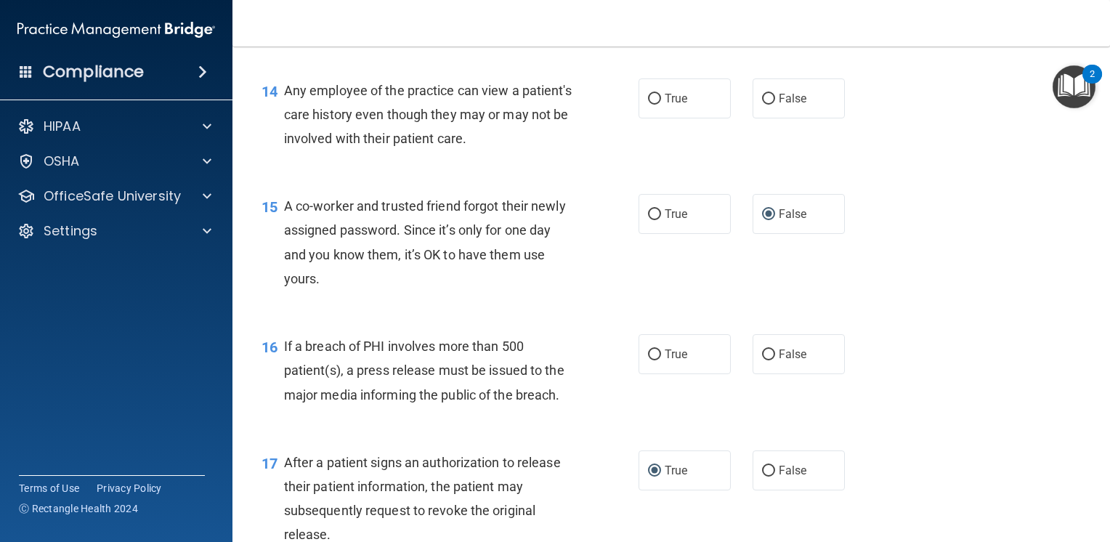
scroll to position [1540, 0]
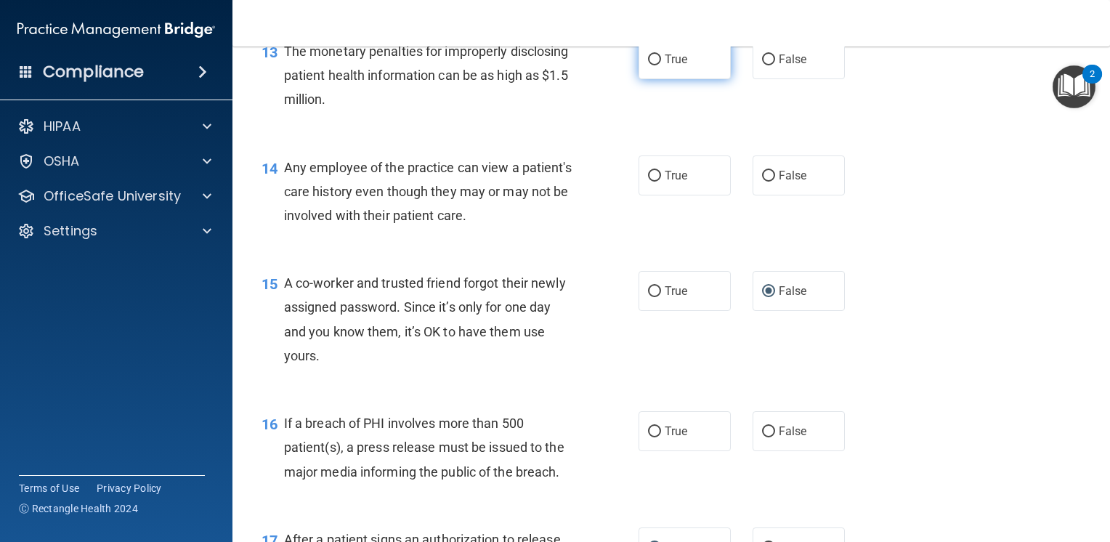
click at [648, 65] on input "True" at bounding box center [654, 59] width 13 height 11
radio input "true"
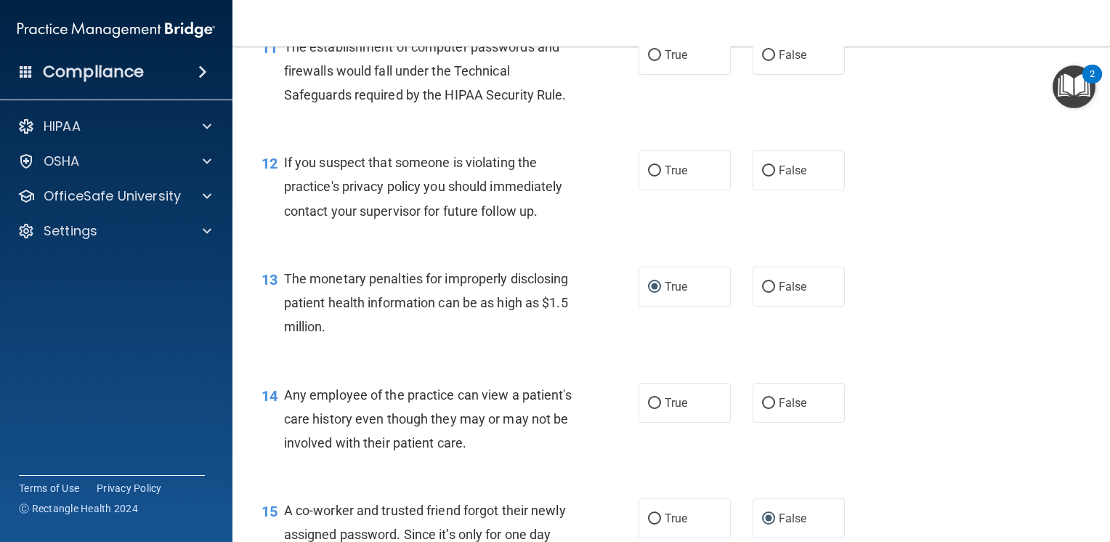
scroll to position [1308, 0]
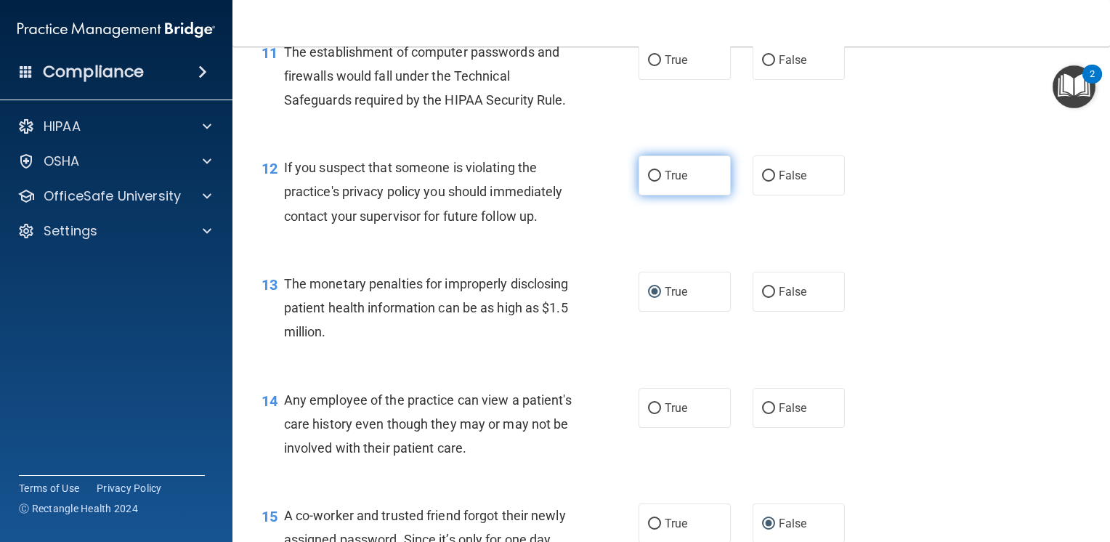
click at [648, 182] on input "True" at bounding box center [654, 176] width 13 height 11
radio input "true"
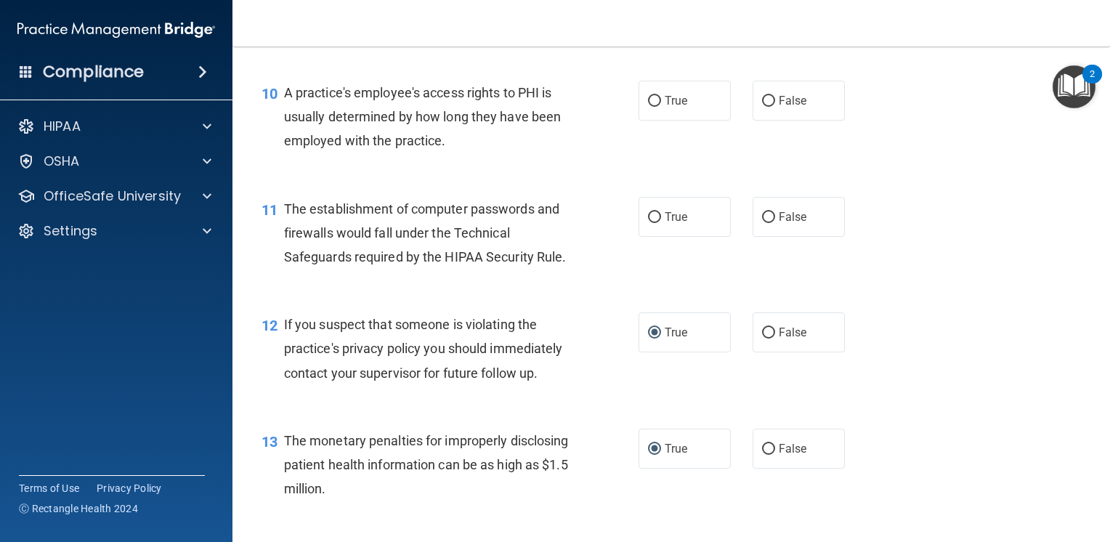
scroll to position [1133, 0]
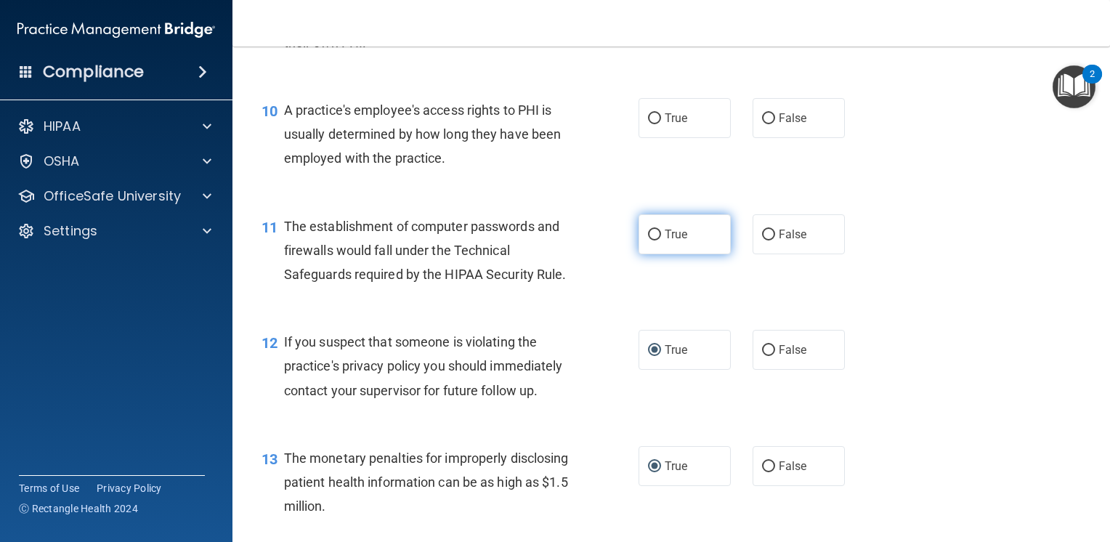
click at [648, 240] on input "True" at bounding box center [654, 235] width 13 height 11
radio input "true"
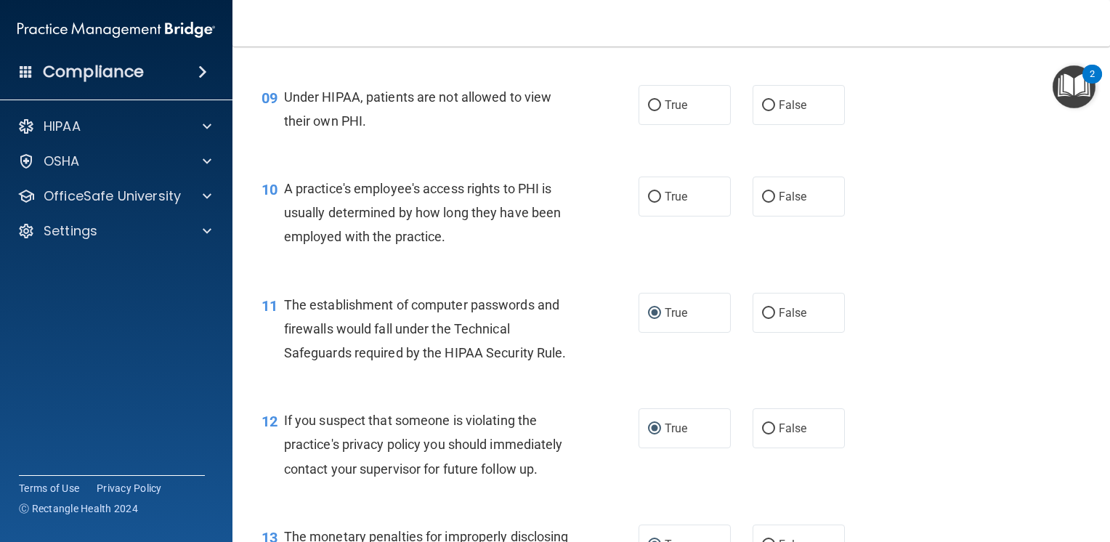
scroll to position [1017, 0]
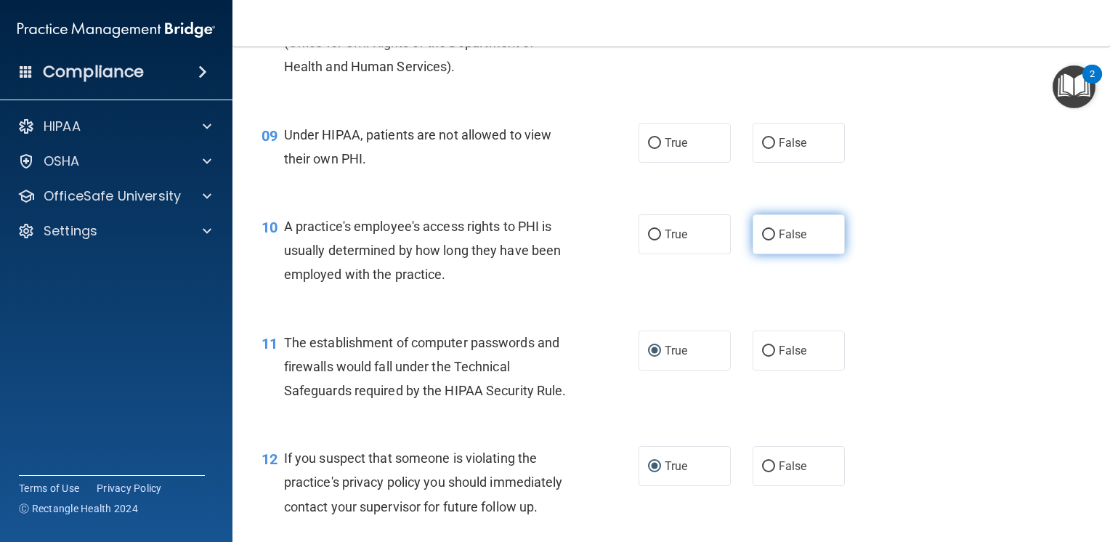
click at [762, 240] on input "False" at bounding box center [768, 235] width 13 height 11
radio input "true"
click at [762, 149] on input "False" at bounding box center [768, 143] width 13 height 11
radio input "true"
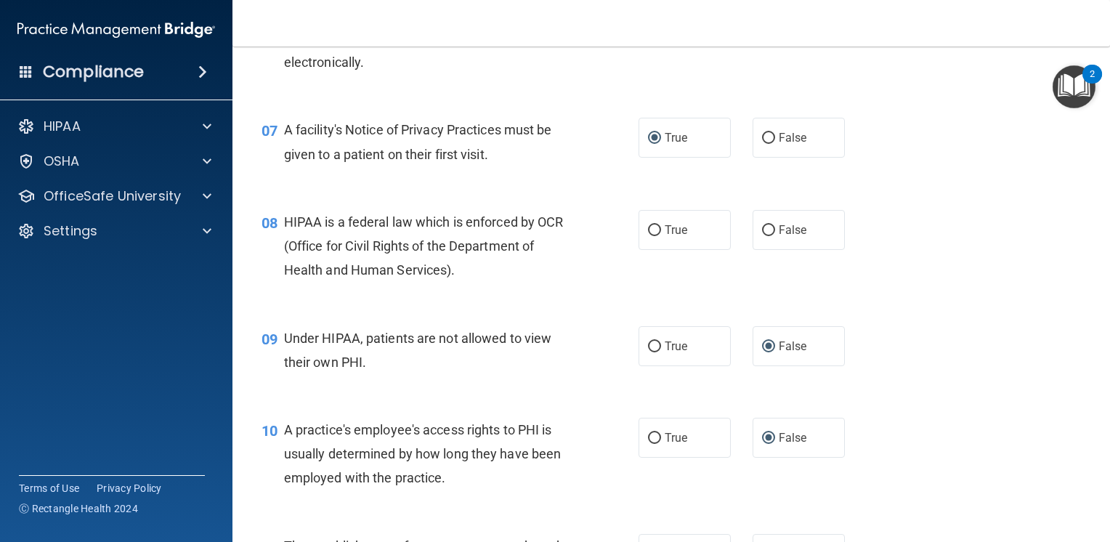
scroll to position [785, 0]
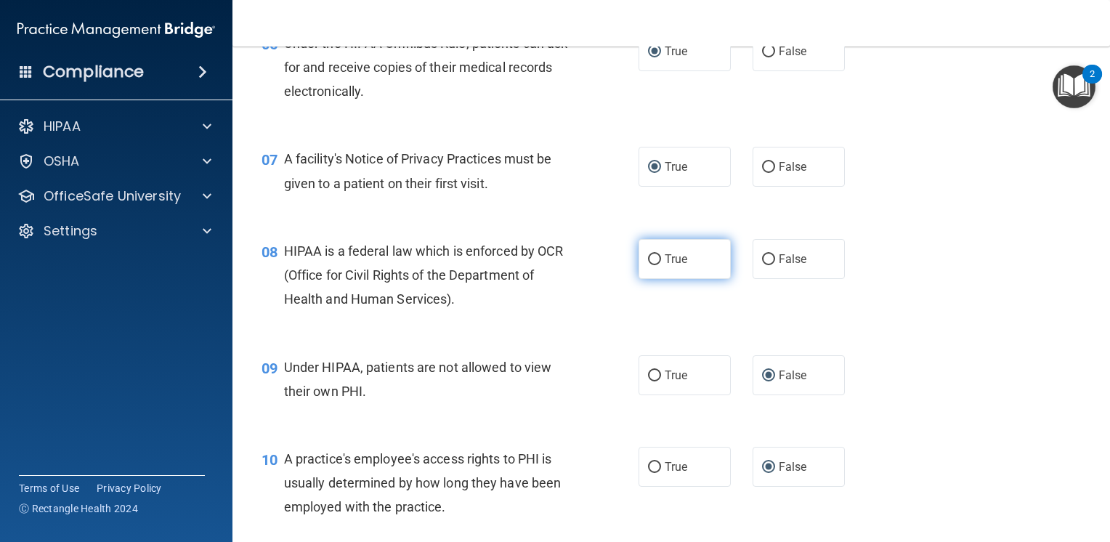
click at [648, 265] on input "True" at bounding box center [654, 259] width 13 height 11
radio input "true"
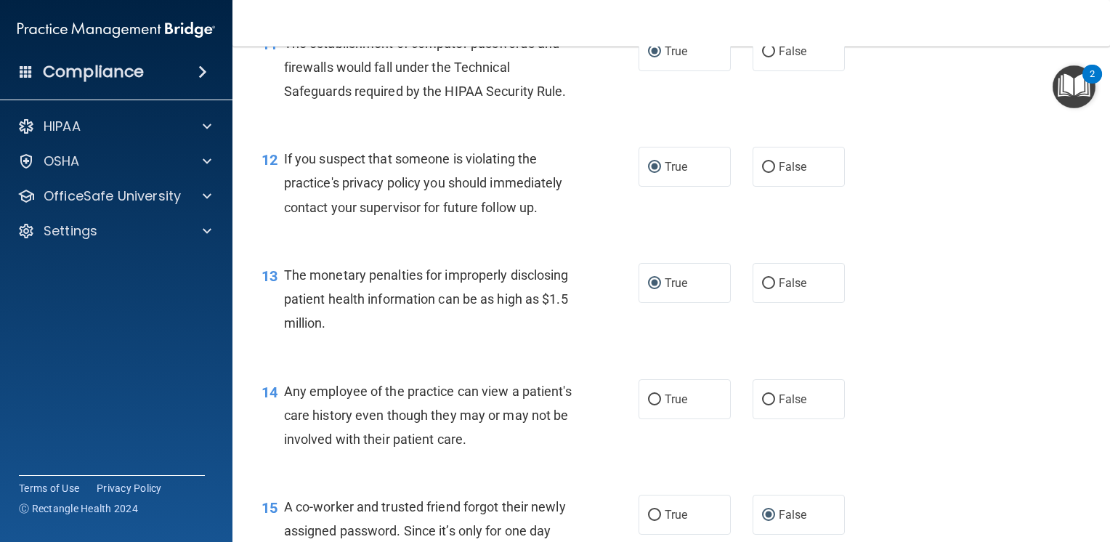
scroll to position [1375, 0]
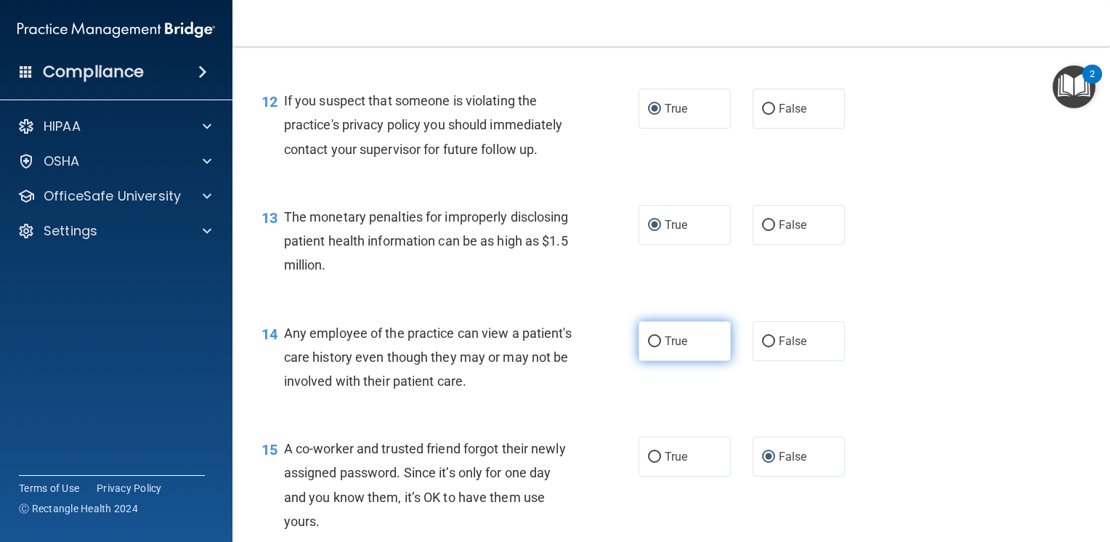
click at [648, 347] on input "True" at bounding box center [654, 341] width 13 height 11
radio input "true"
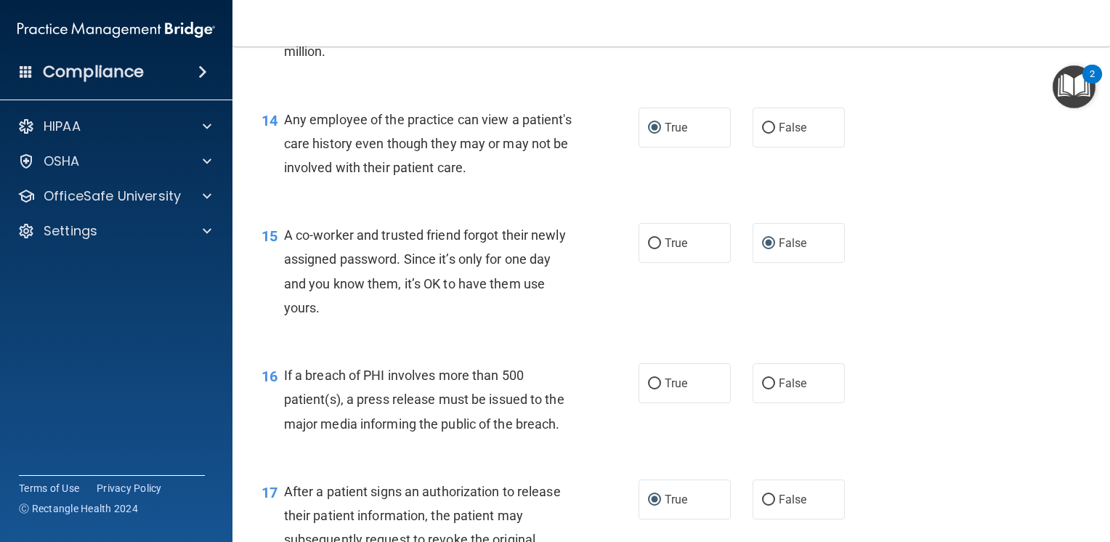
scroll to position [1617, 0]
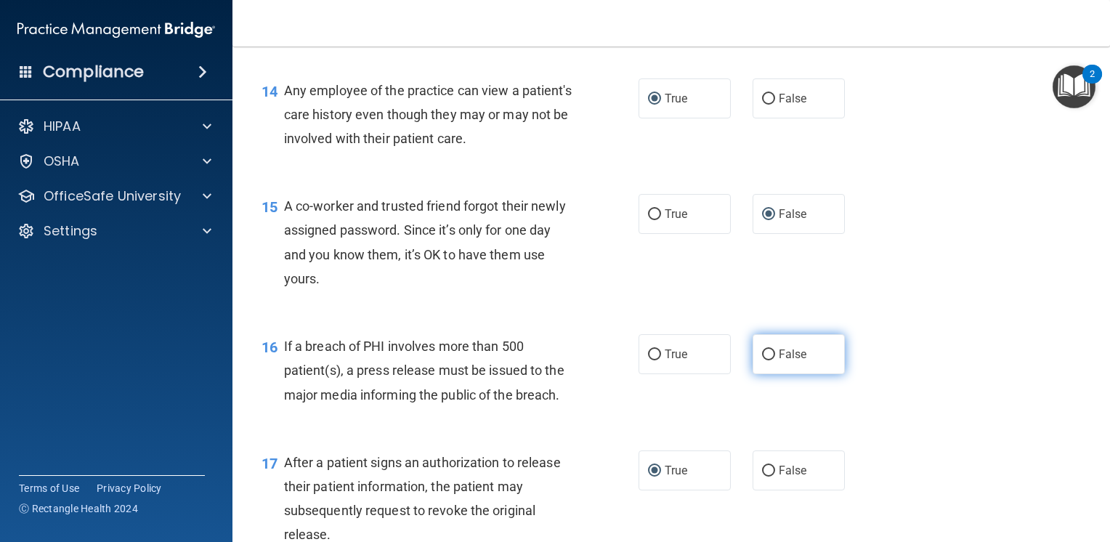
click at [764, 360] on input "False" at bounding box center [768, 354] width 13 height 11
radio input "true"
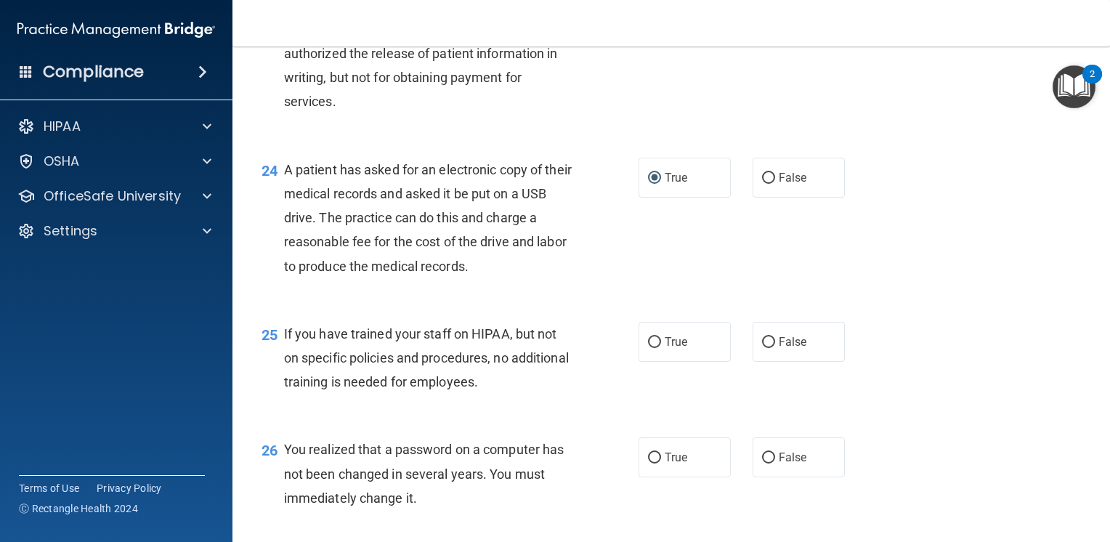
scroll to position [2925, 0]
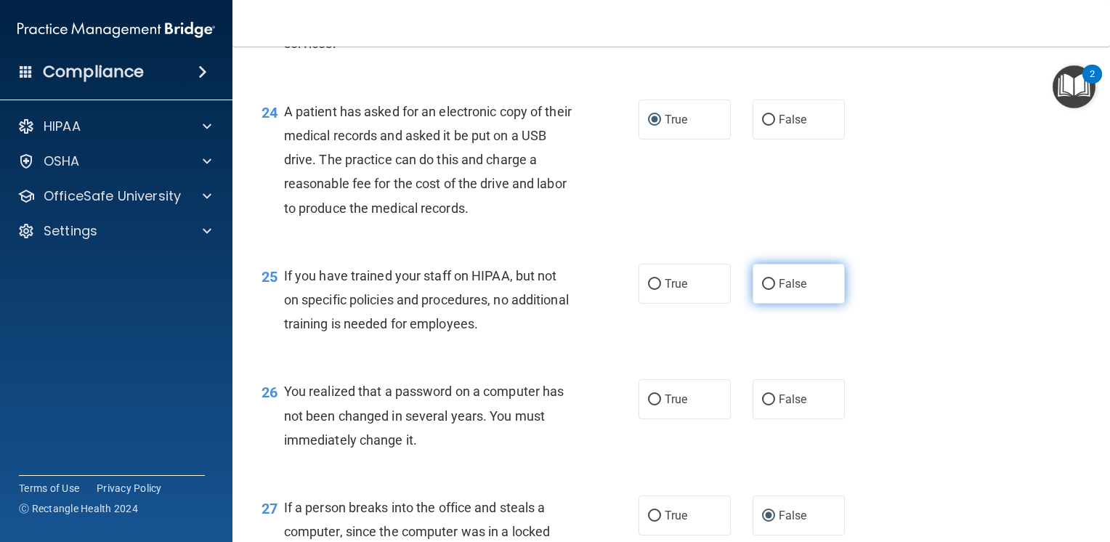
click at [762, 290] on input "False" at bounding box center [768, 284] width 13 height 11
radio input "true"
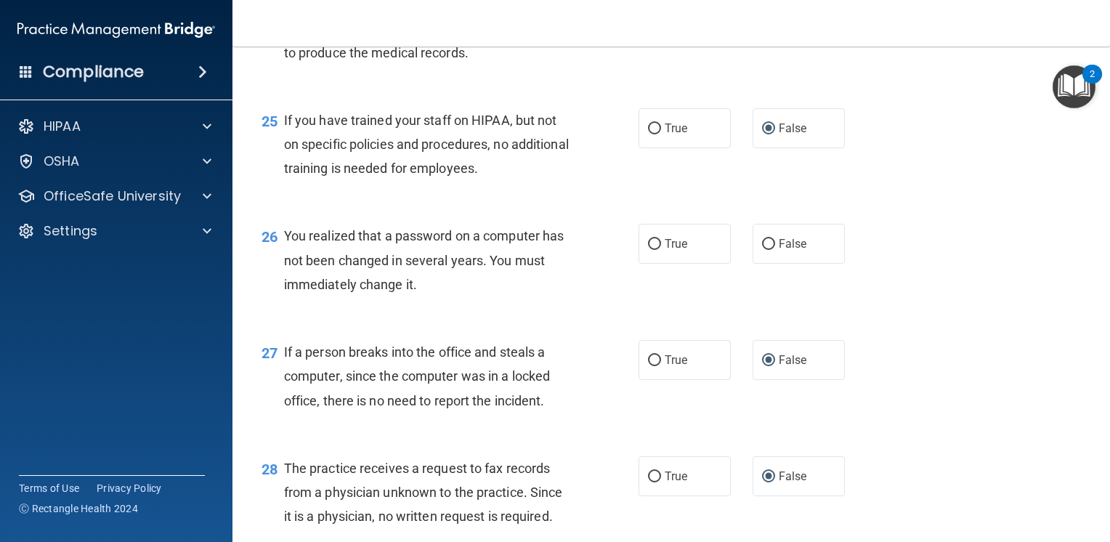
scroll to position [3148, 0]
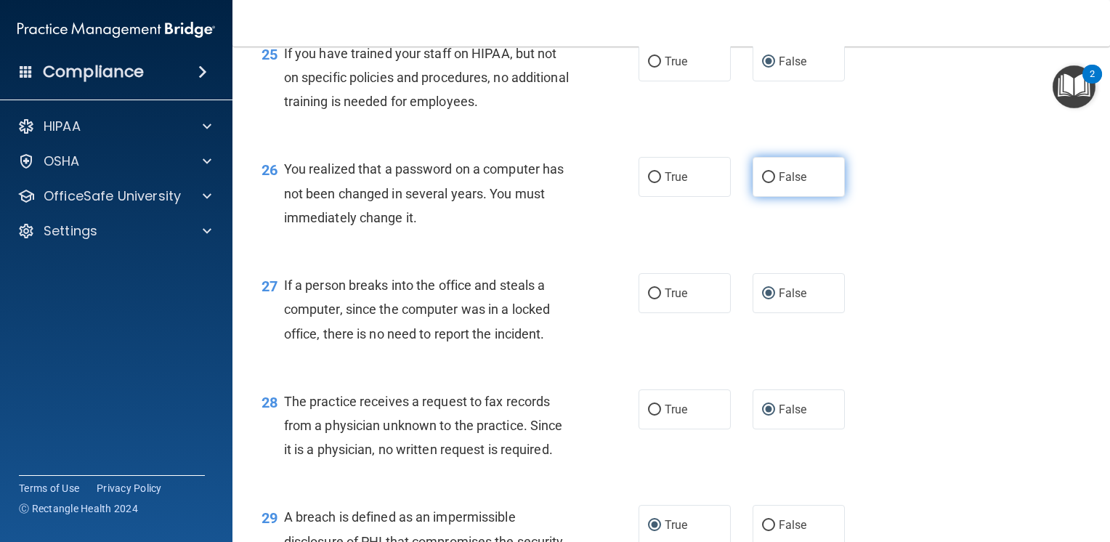
click at [762, 183] on input "False" at bounding box center [768, 177] width 13 height 11
radio input "true"
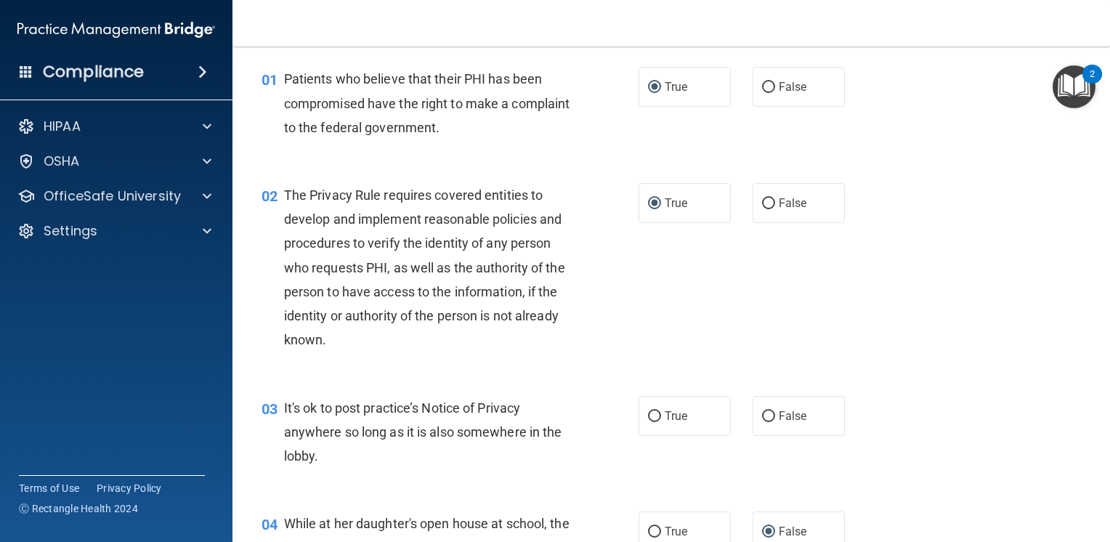
scroll to position [9, 0]
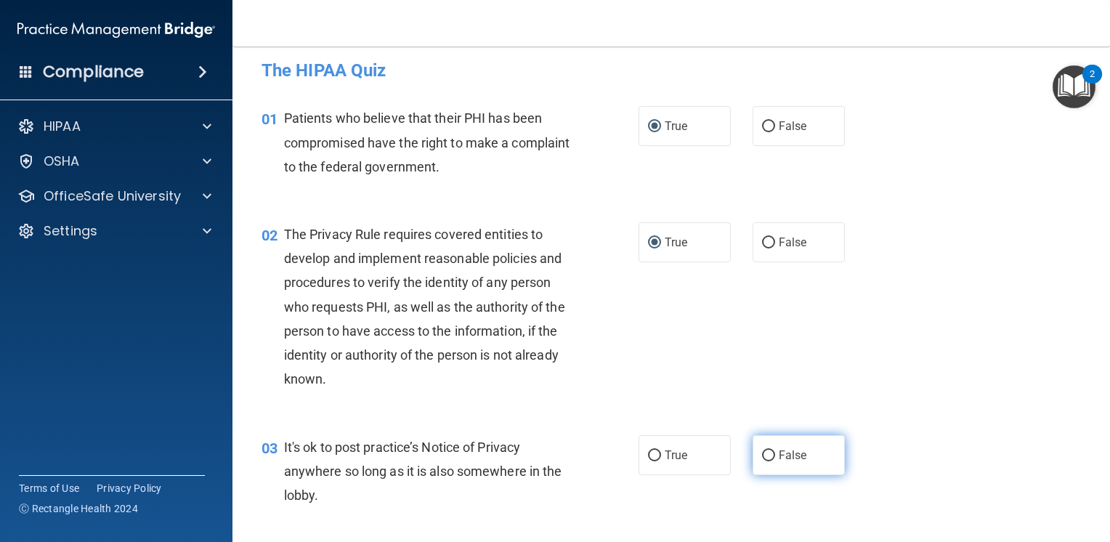
click at [763, 452] on input "False" at bounding box center [768, 455] width 13 height 11
radio input "true"
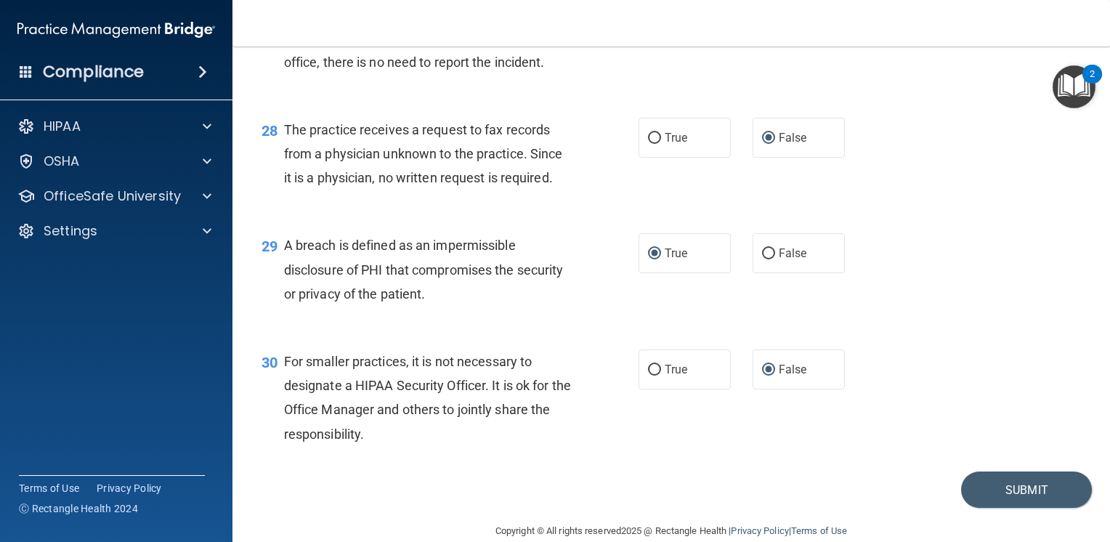
scroll to position [3467, 0]
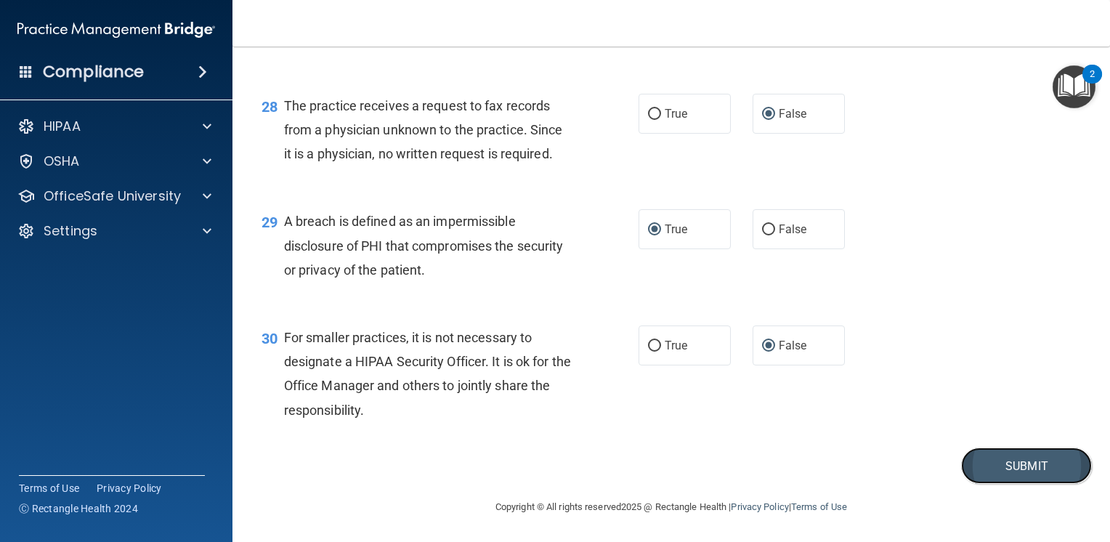
click at [1000, 459] on button "Submit" at bounding box center [1026, 466] width 131 height 37
click at [1010, 466] on button "Submit" at bounding box center [1026, 466] width 131 height 37
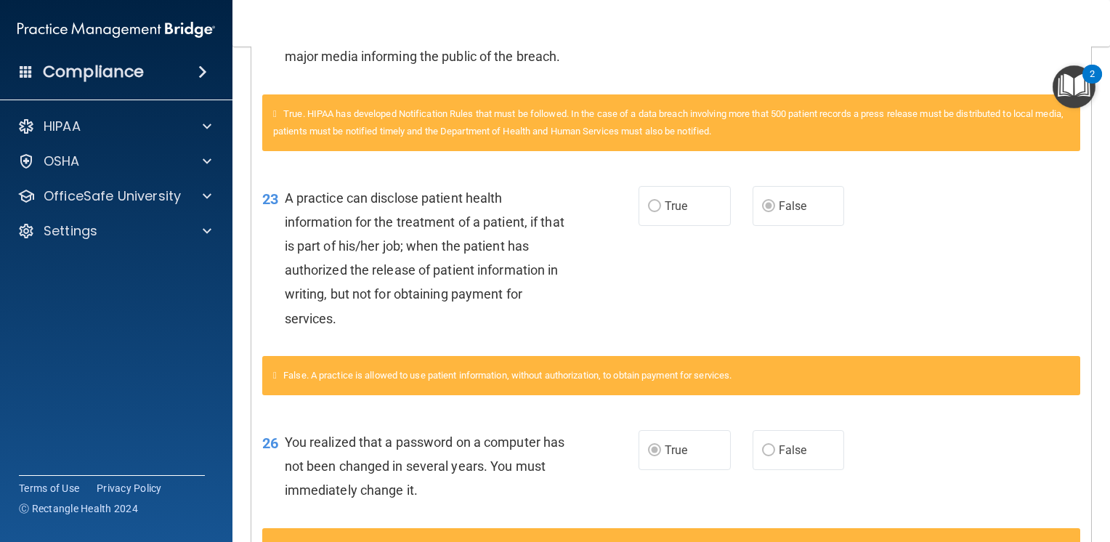
scroll to position [872, 0]
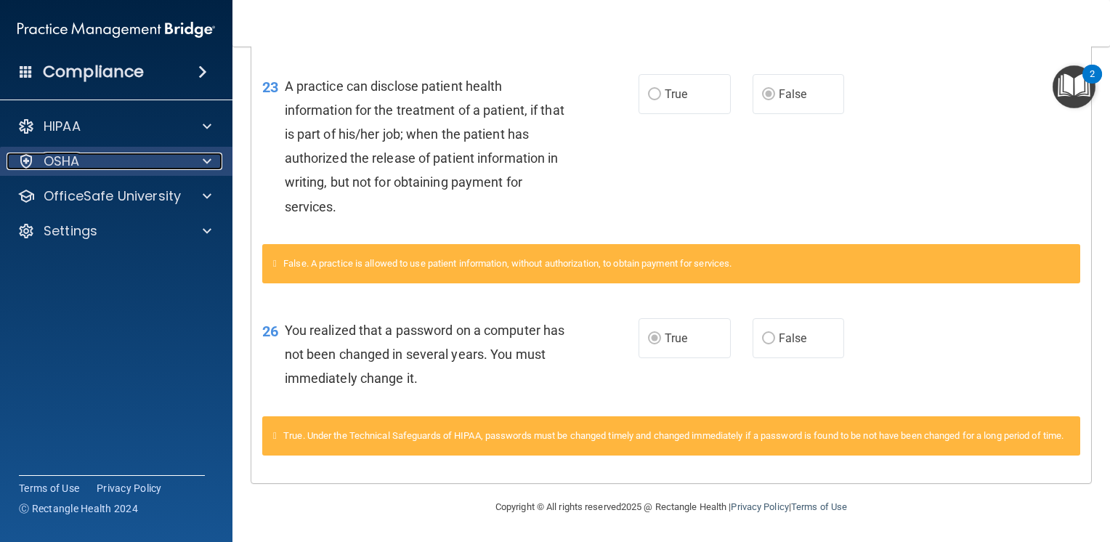
click at [76, 161] on p "OSHA" at bounding box center [62, 161] width 36 height 17
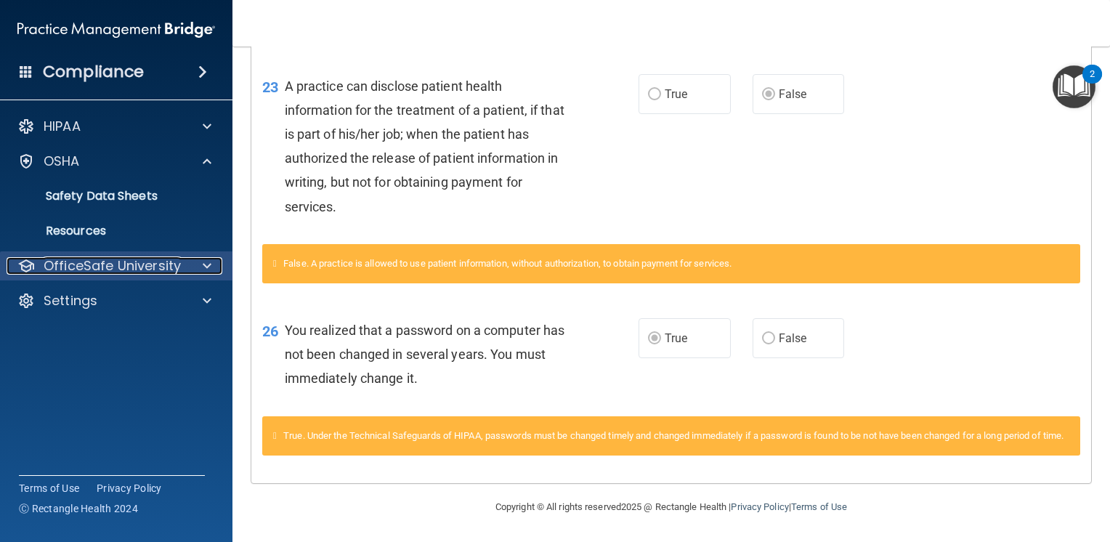
click at [116, 263] on p "OfficeSafe University" at bounding box center [112, 265] width 137 height 17
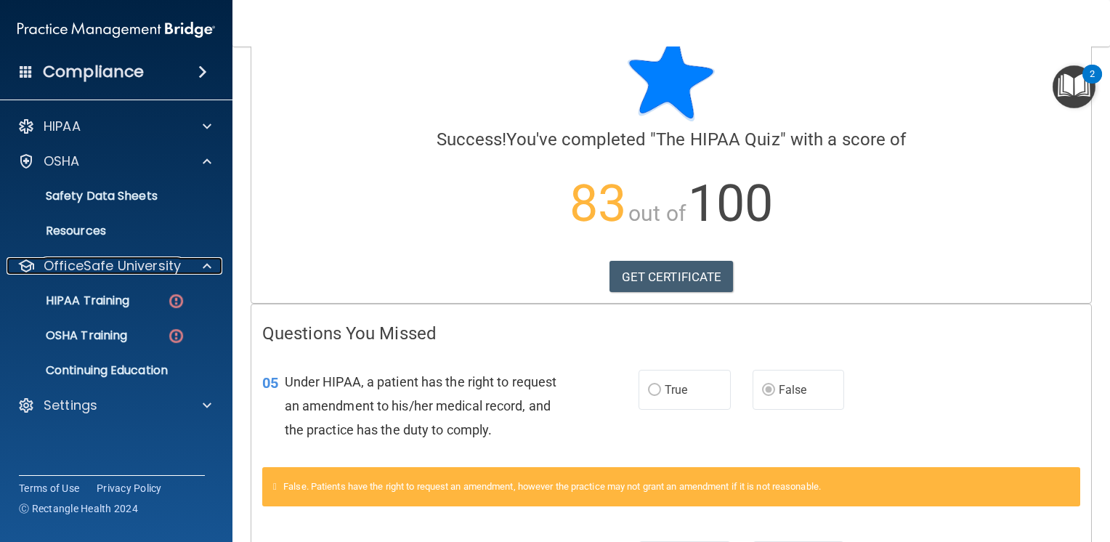
scroll to position [0, 0]
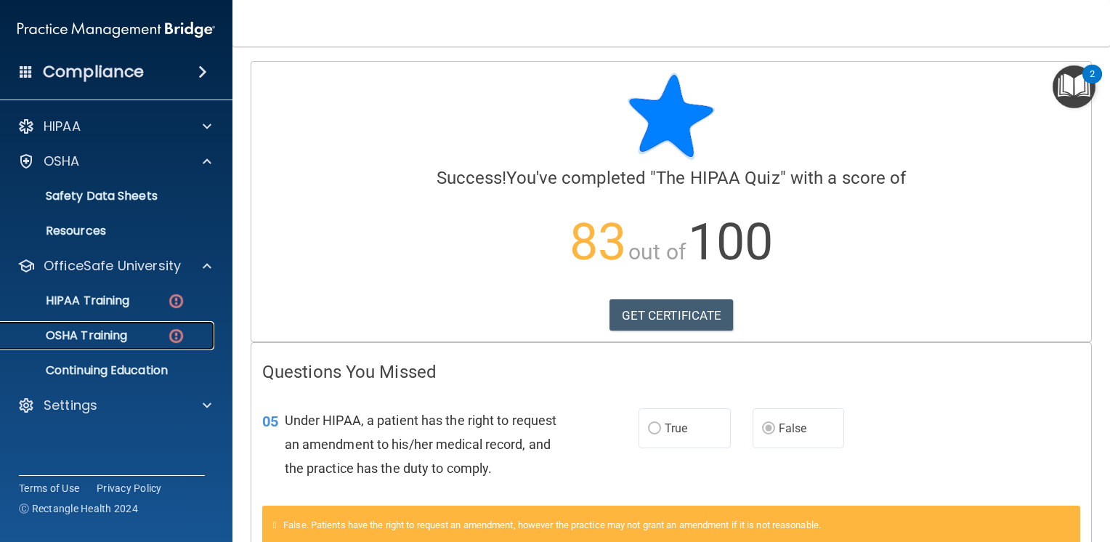
click at [108, 336] on p "OSHA Training" at bounding box center [68, 335] width 118 height 15
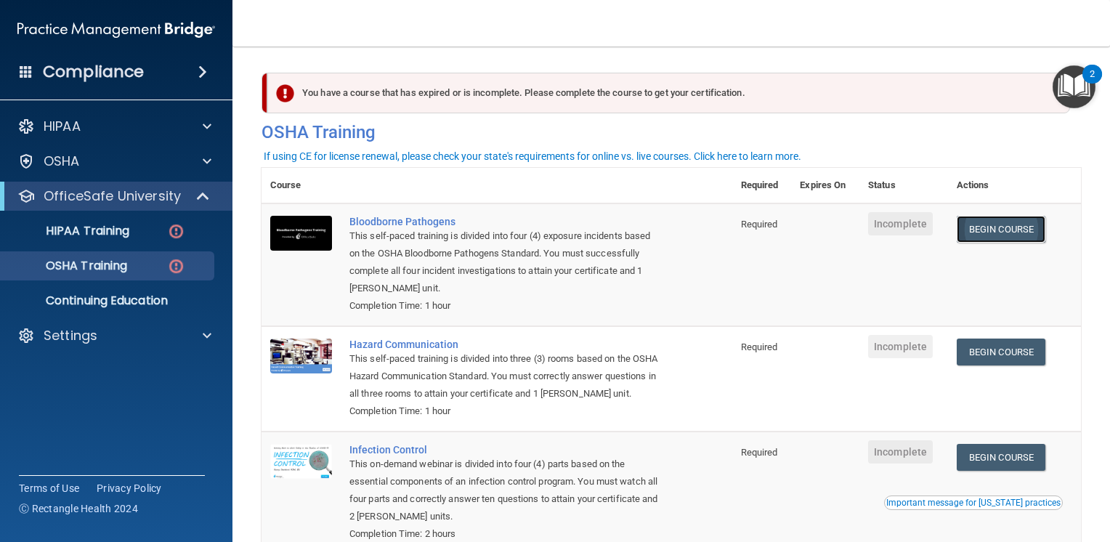
click at [1000, 231] on link "Begin Course" at bounding box center [1001, 229] width 89 height 27
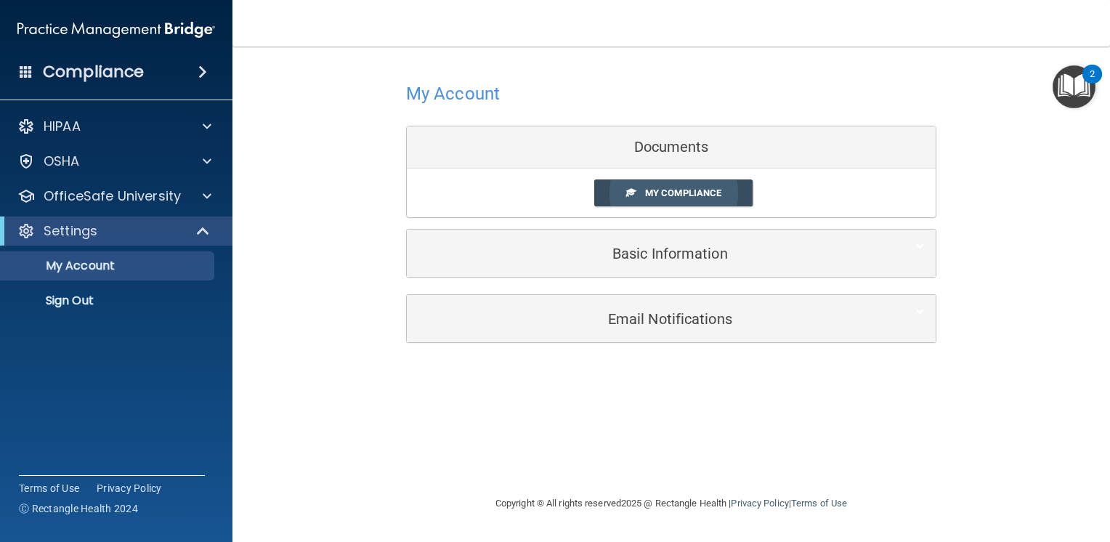
click at [631, 195] on span at bounding box center [630, 191] width 9 height 9
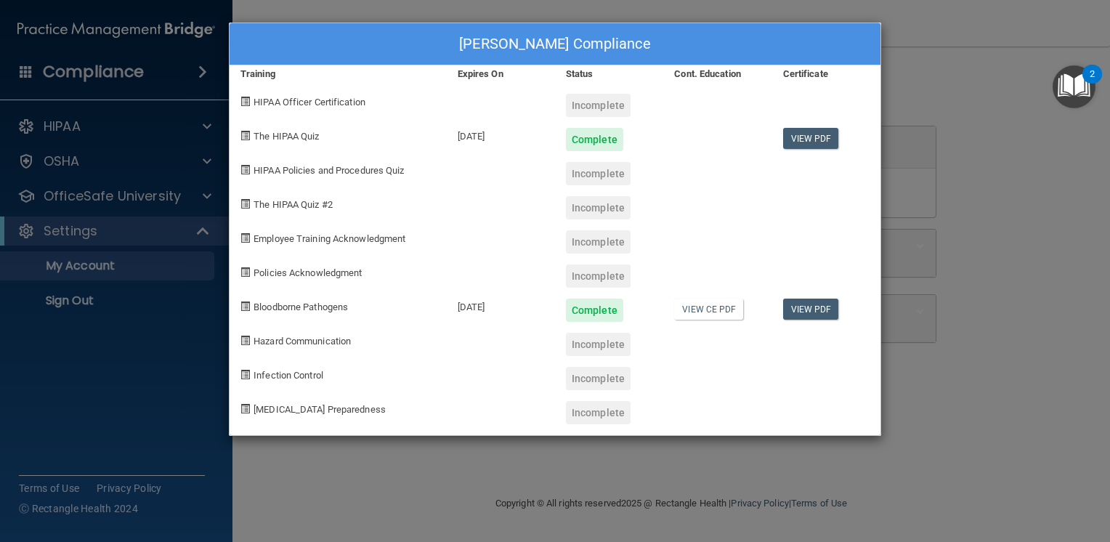
click at [161, 194] on div "[PERSON_NAME] Compliance Training Expires On Status Cont. Education Certificate…" at bounding box center [555, 271] width 1110 height 542
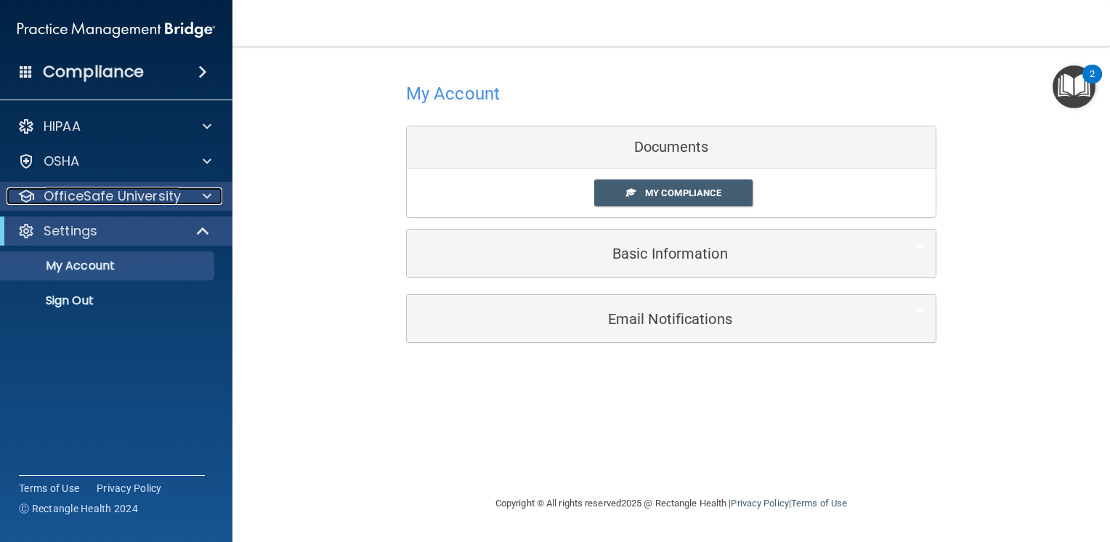
click at [206, 196] on span at bounding box center [207, 195] width 9 height 17
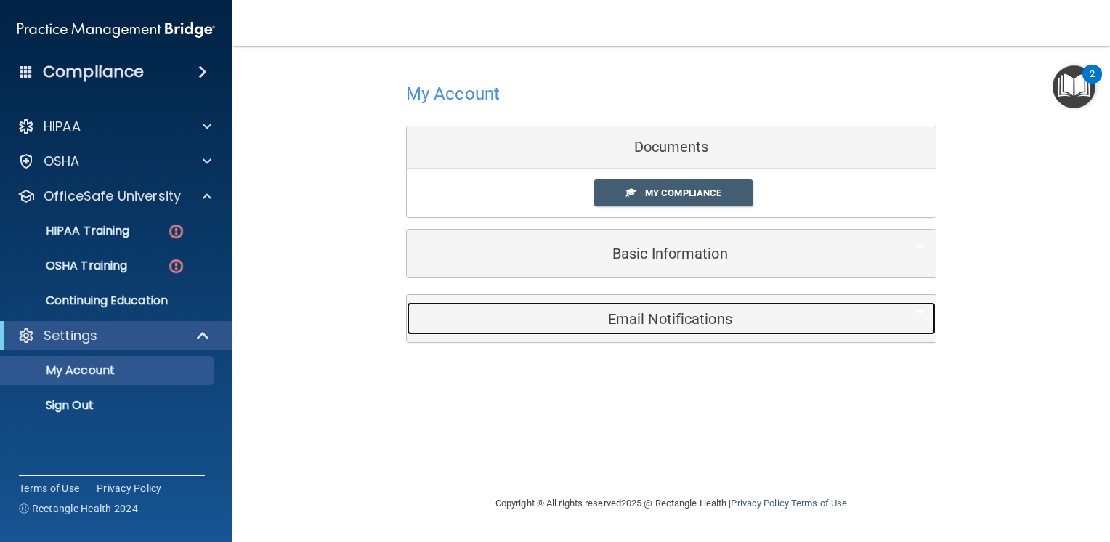
click at [664, 316] on h5 "Email Notifications" at bounding box center [649, 319] width 463 height 16
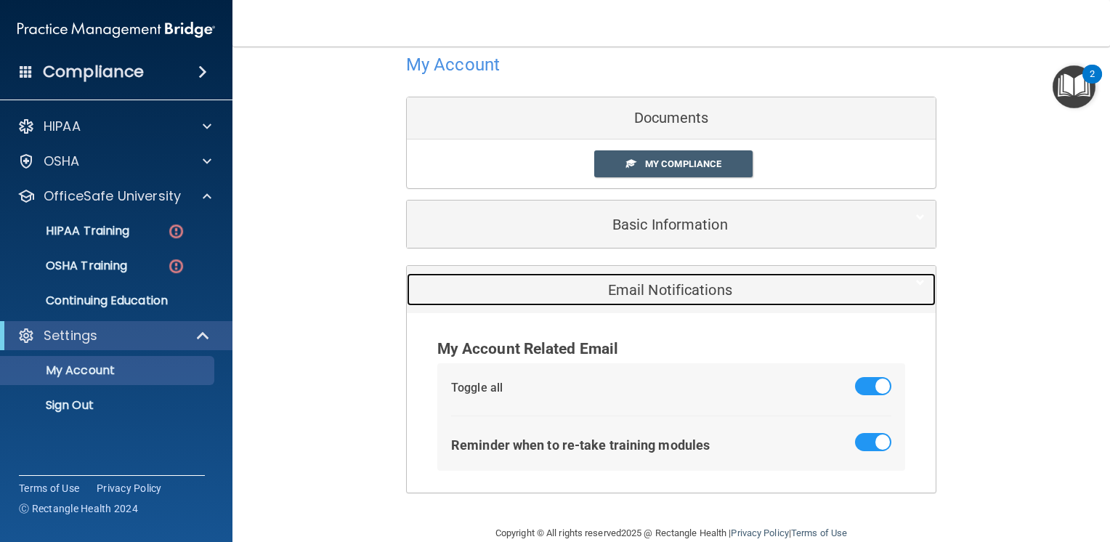
scroll to position [54, 0]
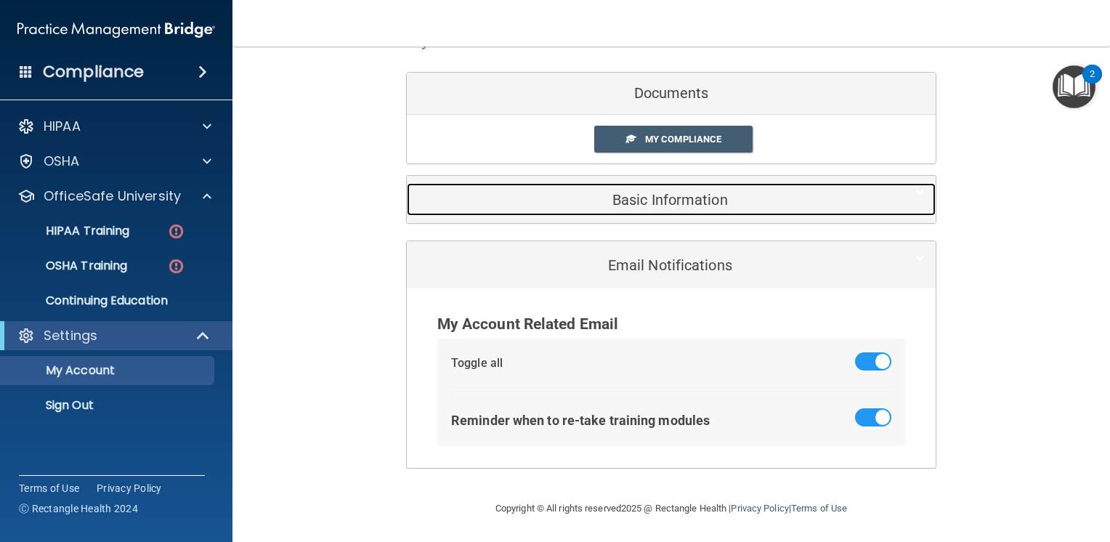
click at [656, 199] on h5 "Basic Information" at bounding box center [649, 200] width 463 height 16
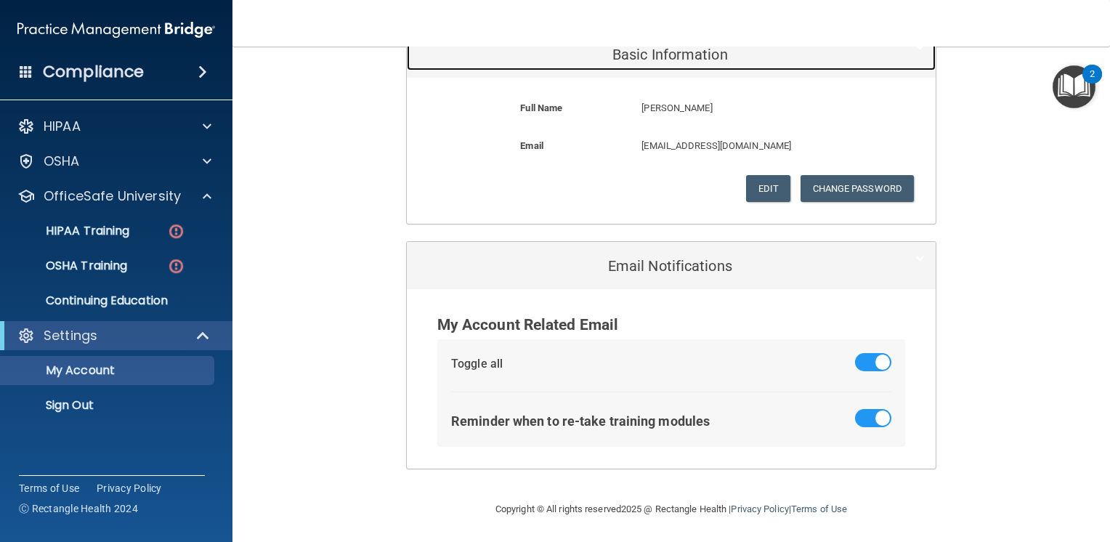
scroll to position [200, 0]
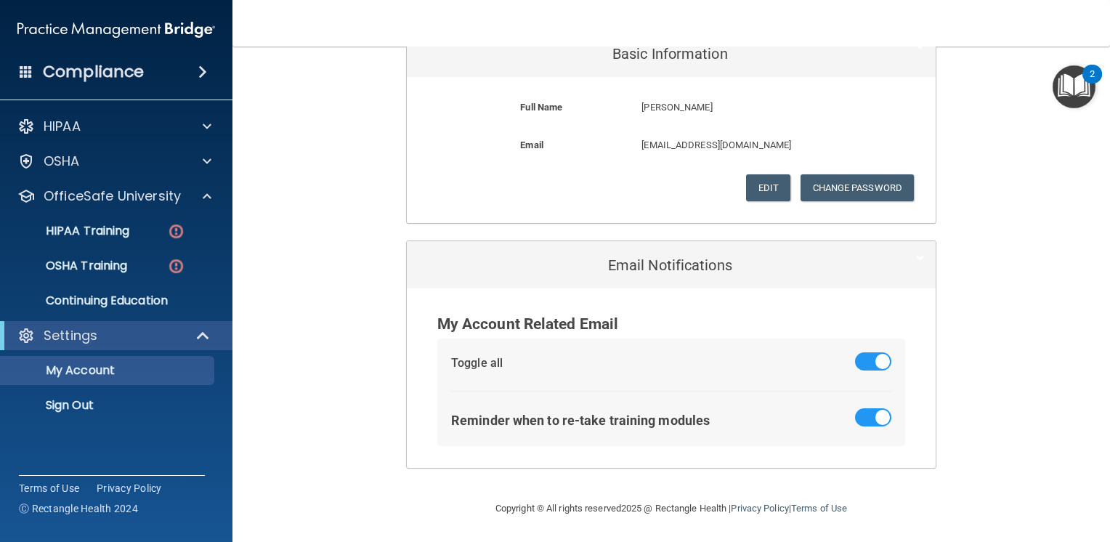
click at [307, 429] on div "My Account Documents My Compliance My Compliance My BAA Basic Information Full …" at bounding box center [672, 173] width 820 height 624
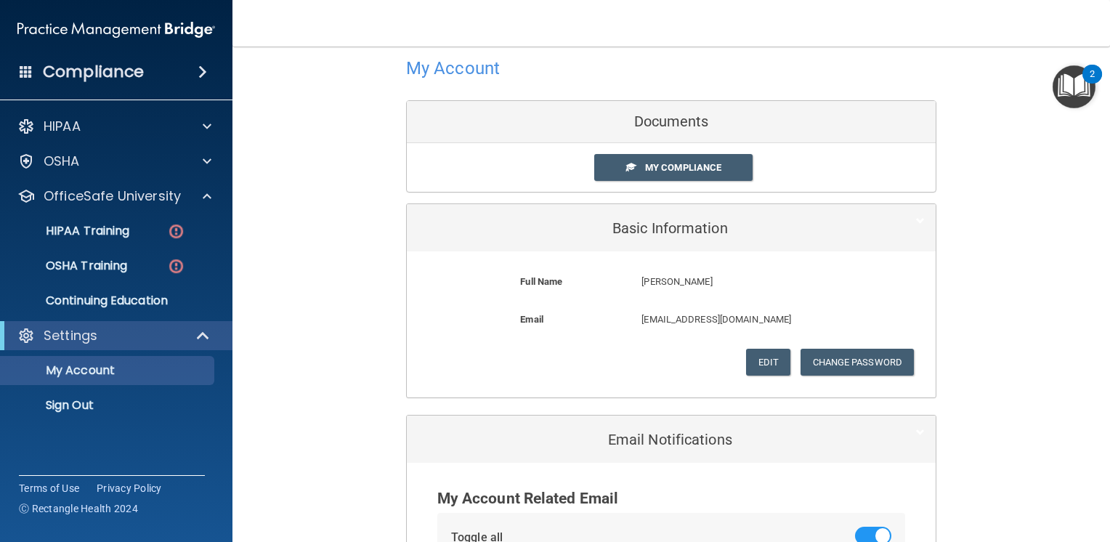
scroll to position [0, 0]
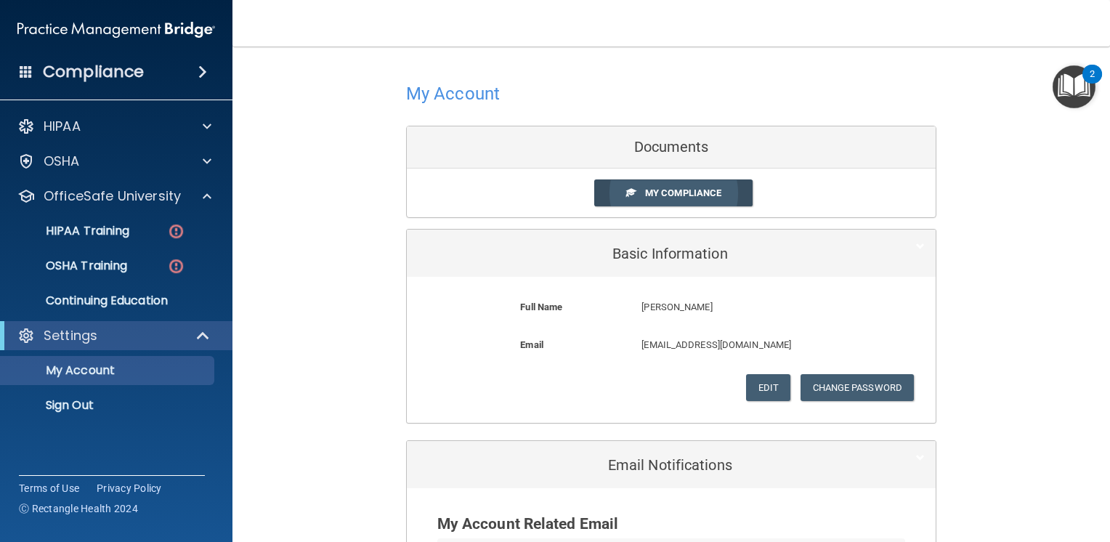
click at [700, 195] on span "My Compliance" at bounding box center [683, 192] width 76 height 11
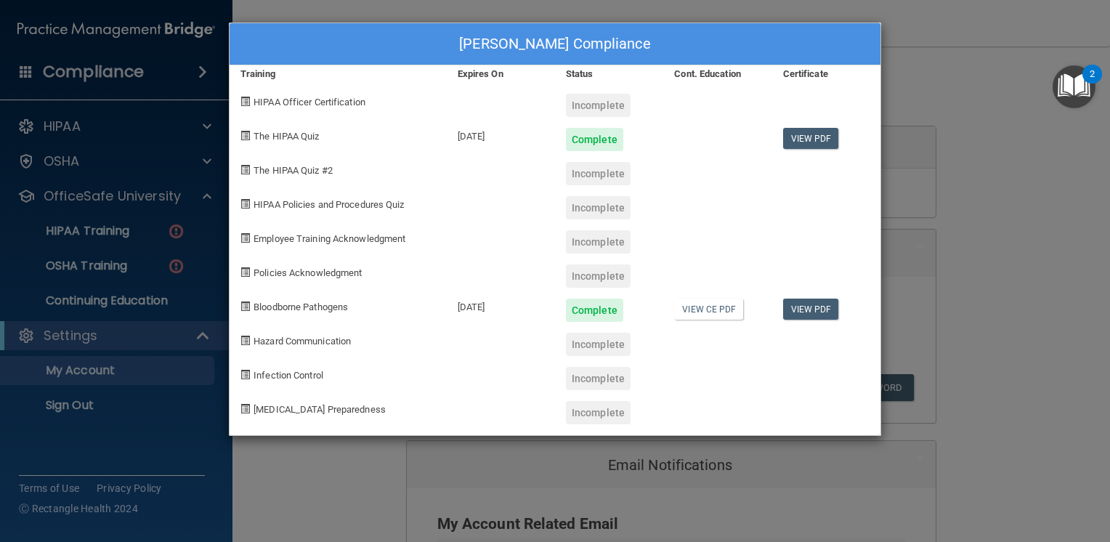
click at [312, 205] on span "HIPAA Policies and Procedures Quiz" at bounding box center [329, 204] width 150 height 11
click at [591, 213] on div "Incomplete" at bounding box center [598, 207] width 65 height 23
click at [593, 208] on div "Incomplete" at bounding box center [598, 207] width 65 height 23
click at [804, 137] on link "View PDF" at bounding box center [811, 138] width 56 height 21
click at [828, 306] on link "View PDF" at bounding box center [811, 309] width 56 height 21
